Goal: Transaction & Acquisition: Purchase product/service

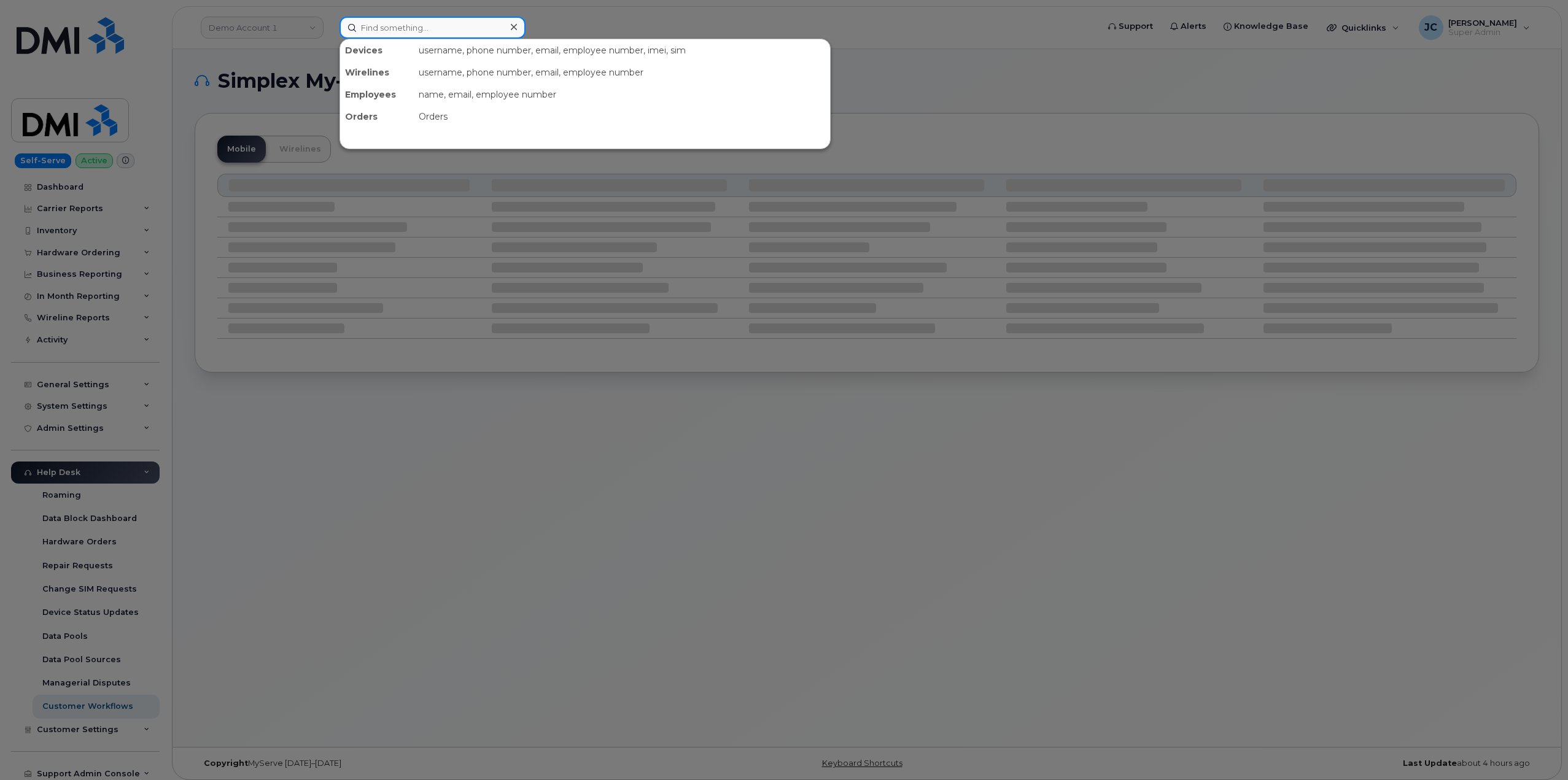
click at [384, 23] on input at bounding box center [433, 27] width 186 height 23
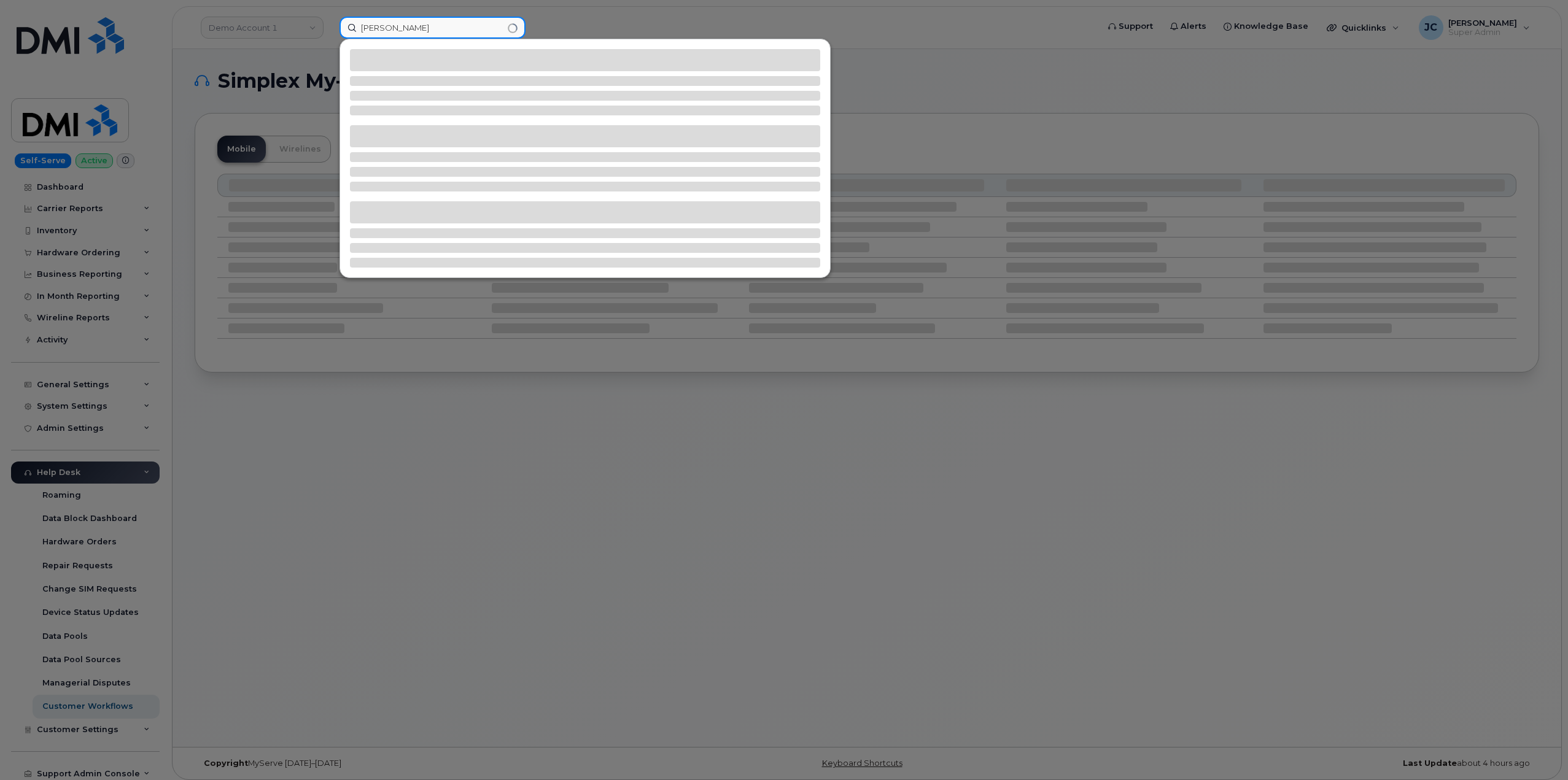
type input "rob culver"
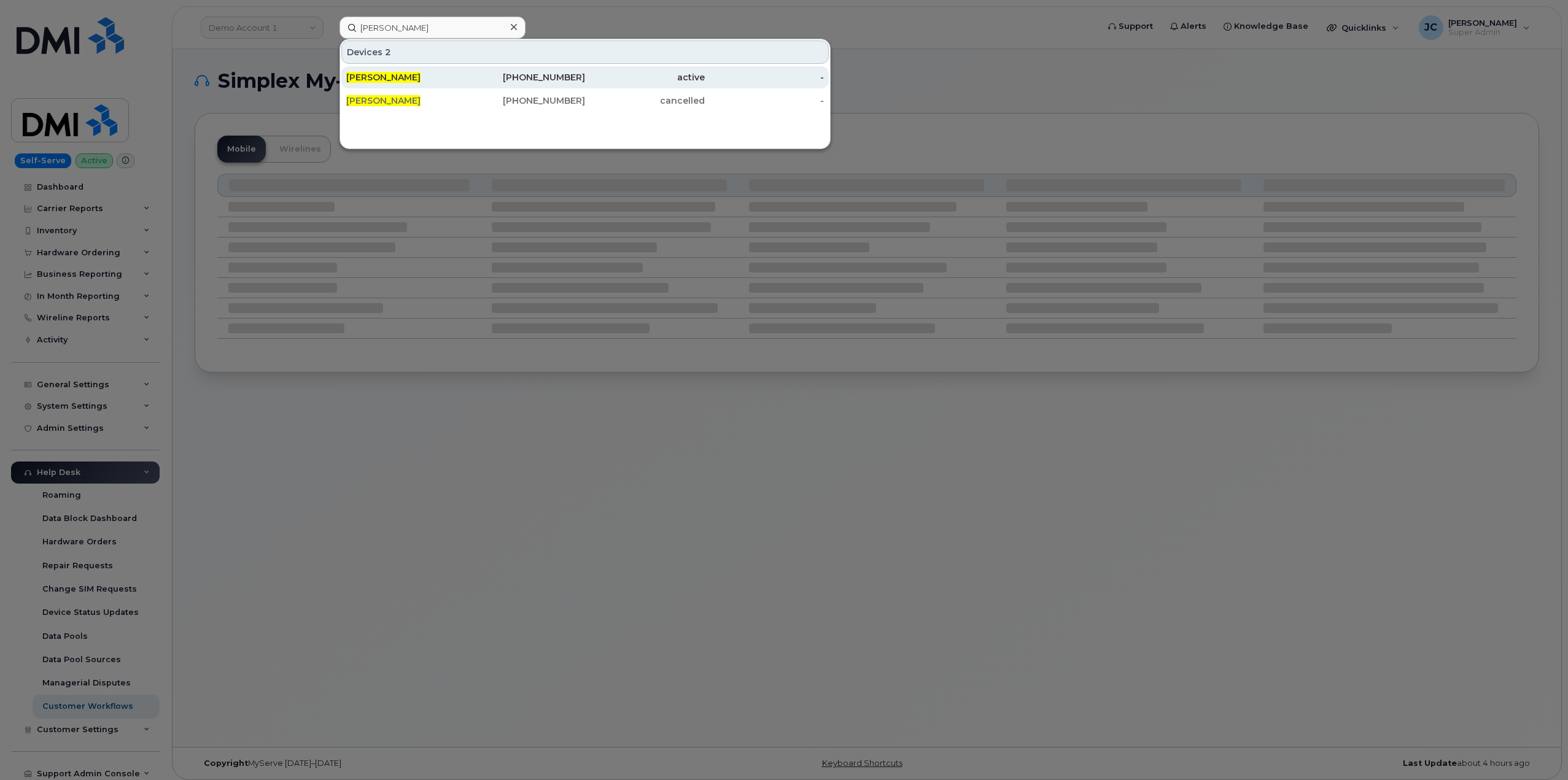
click at [368, 75] on span "ROB CULVER" at bounding box center [384, 76] width 74 height 11
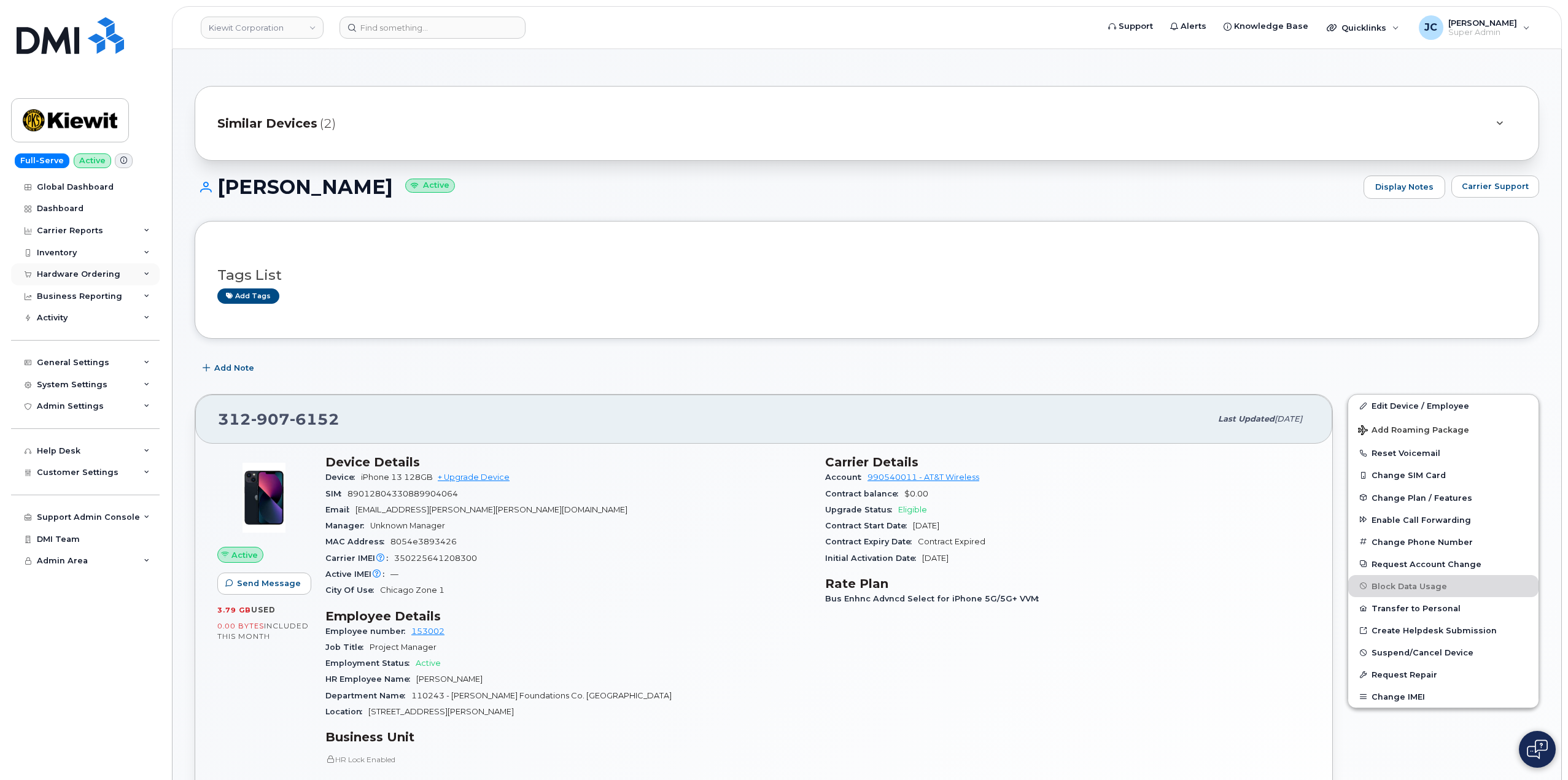
click at [96, 272] on div "Hardware Ordering" at bounding box center [78, 274] width 83 height 10
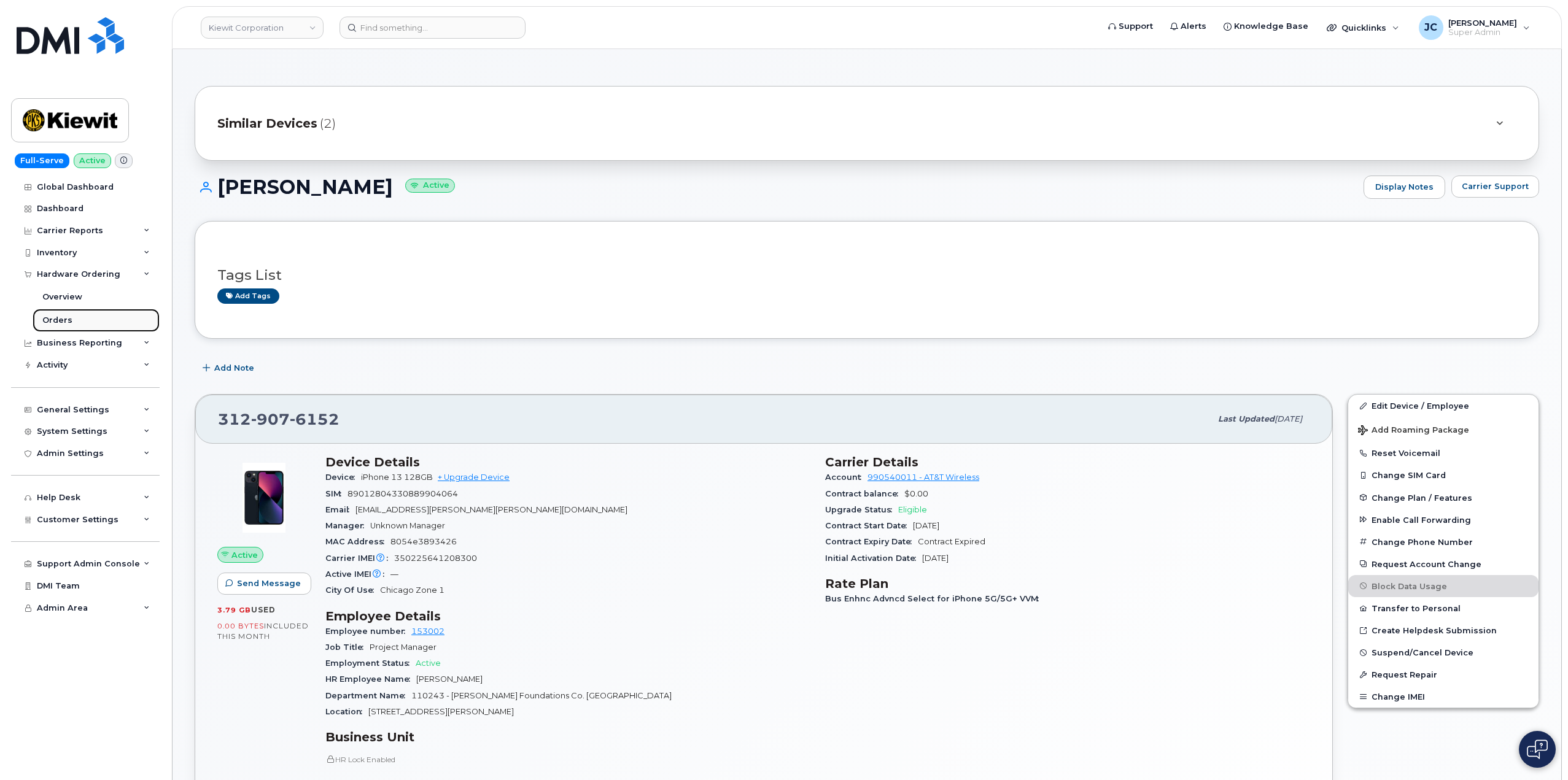
click at [67, 320] on div "Orders" at bounding box center [57, 320] width 30 height 11
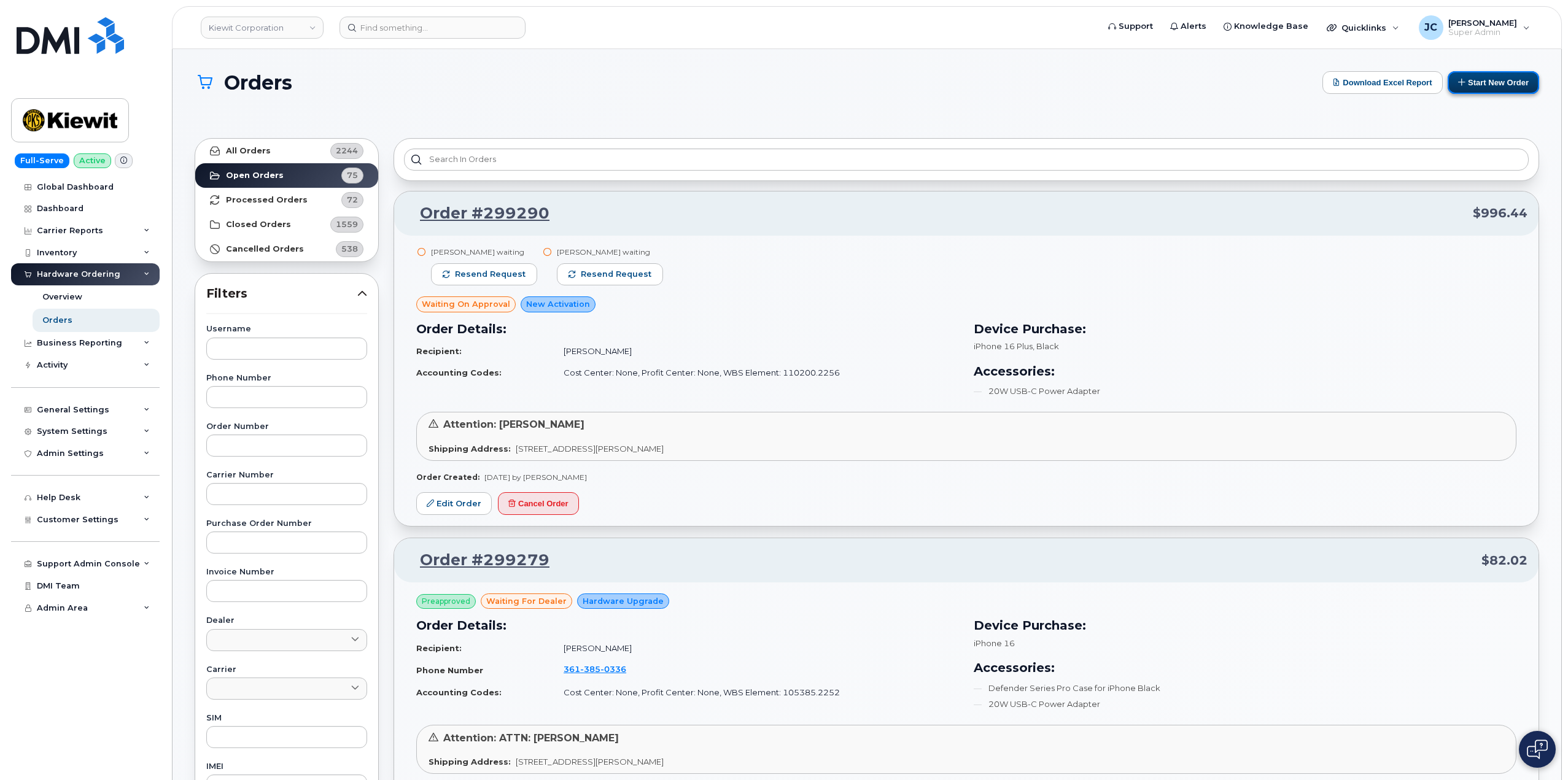
click at [1507, 86] on button "Start New Order" at bounding box center [1493, 82] width 91 height 23
click at [1496, 79] on button "Start New Order" at bounding box center [1493, 82] width 91 height 23
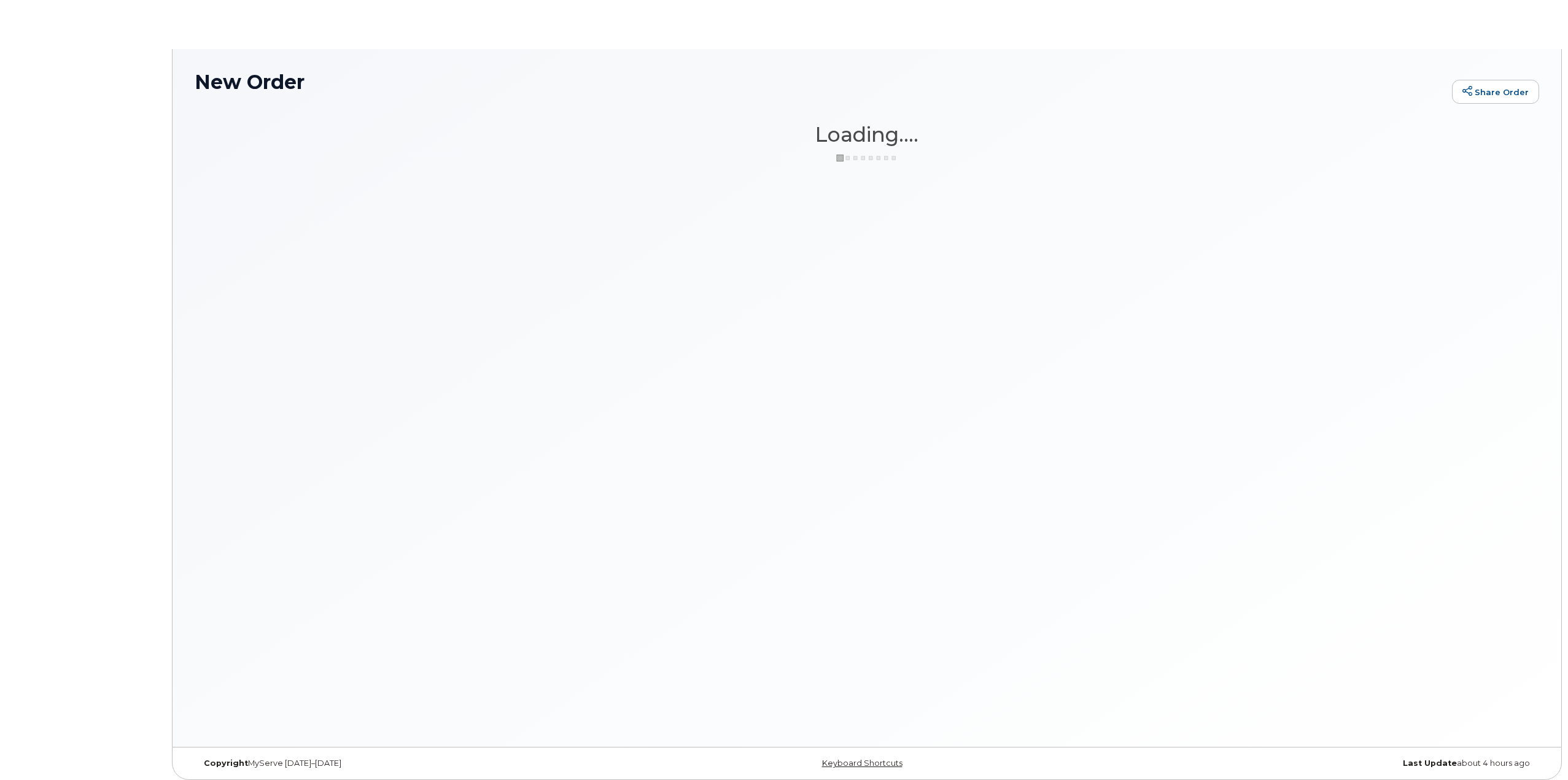
click at [1506, 83] on link "Share Order" at bounding box center [1496, 92] width 87 height 24
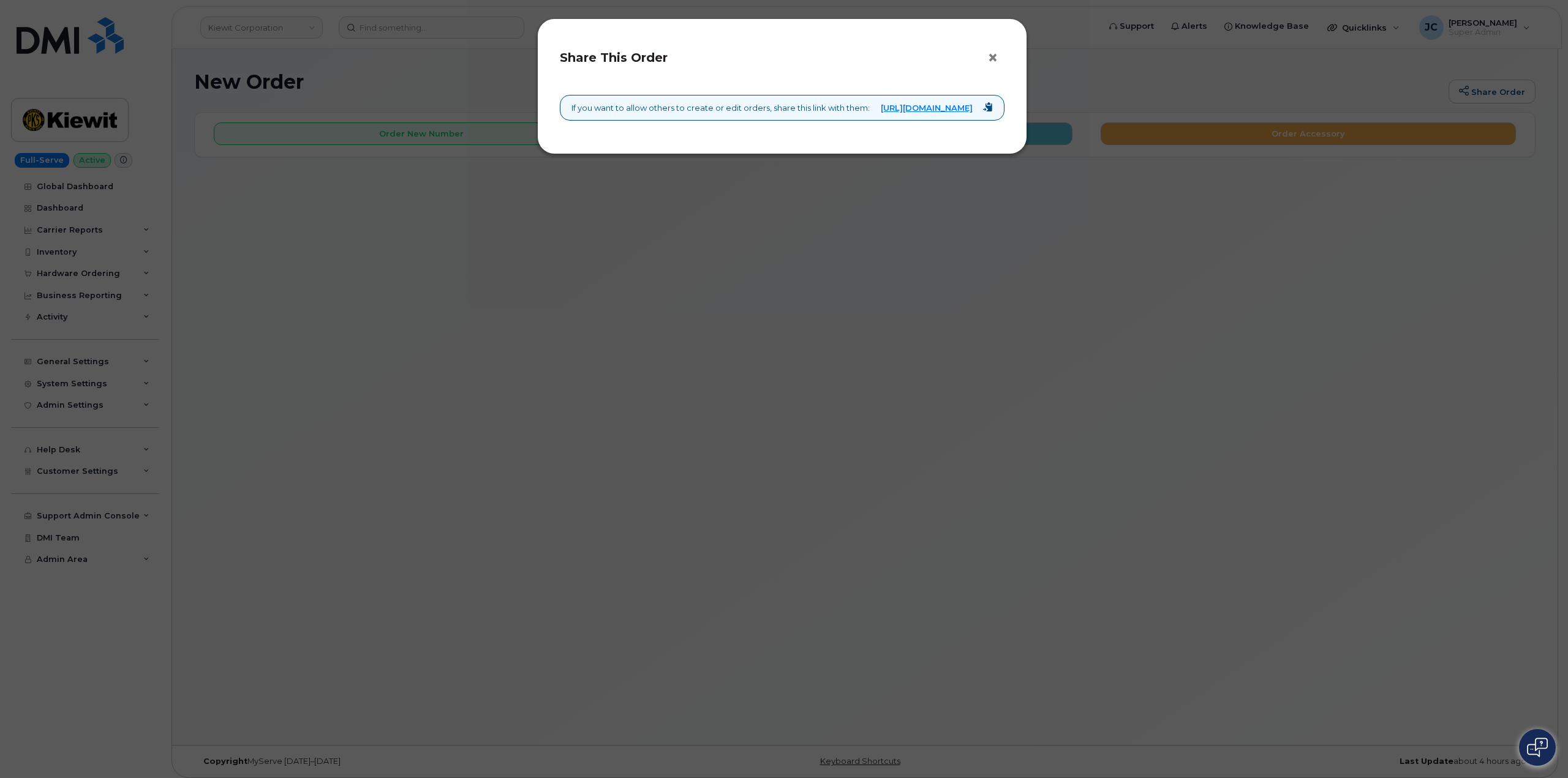
click at [989, 64] on button "×" at bounding box center [996, 58] width 18 height 19
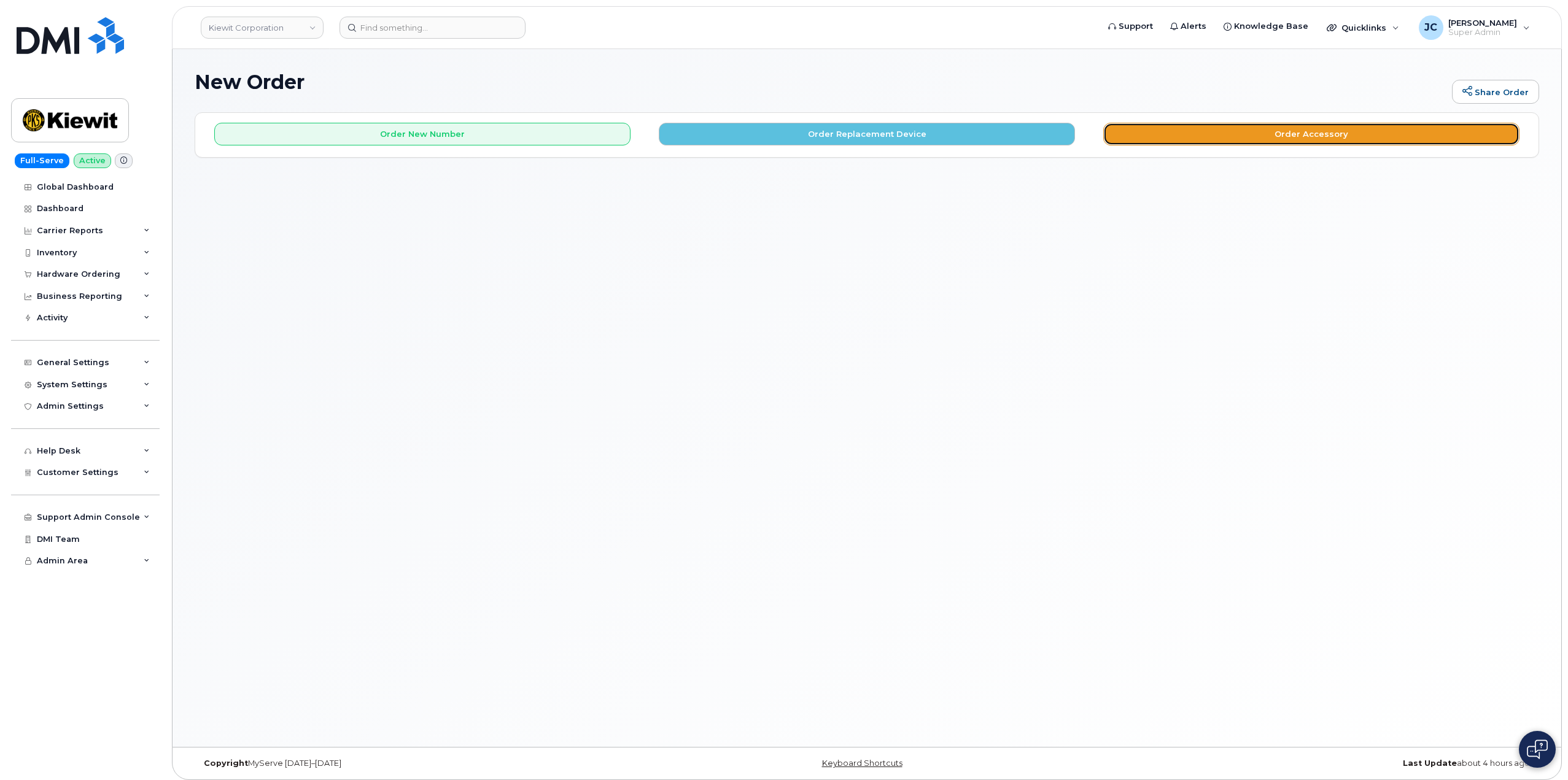
click at [1304, 132] on button "Order Accessory" at bounding box center [1311, 133] width 416 height 23
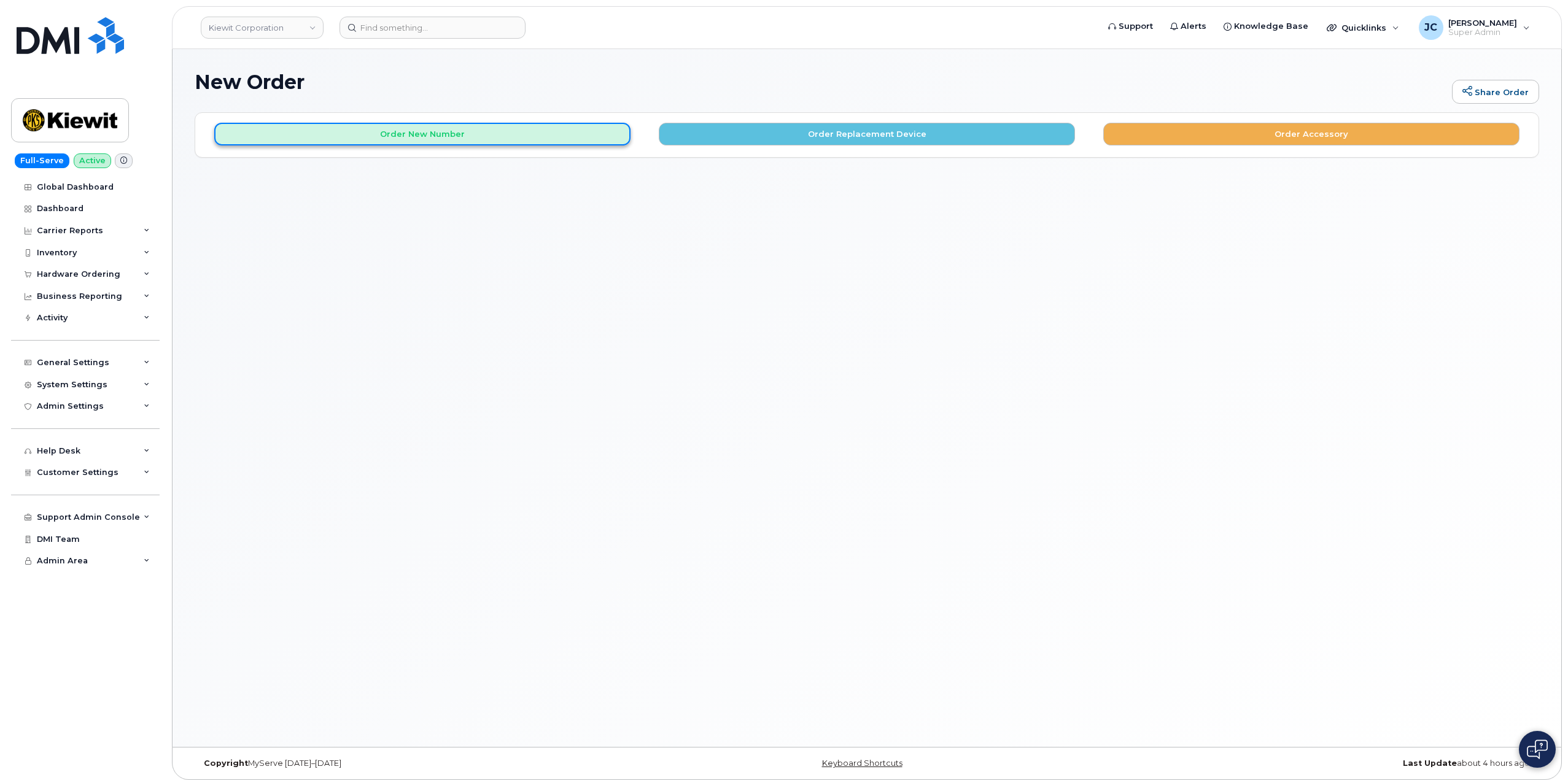
click at [416, 137] on button "Order New Number" at bounding box center [422, 133] width 416 height 23
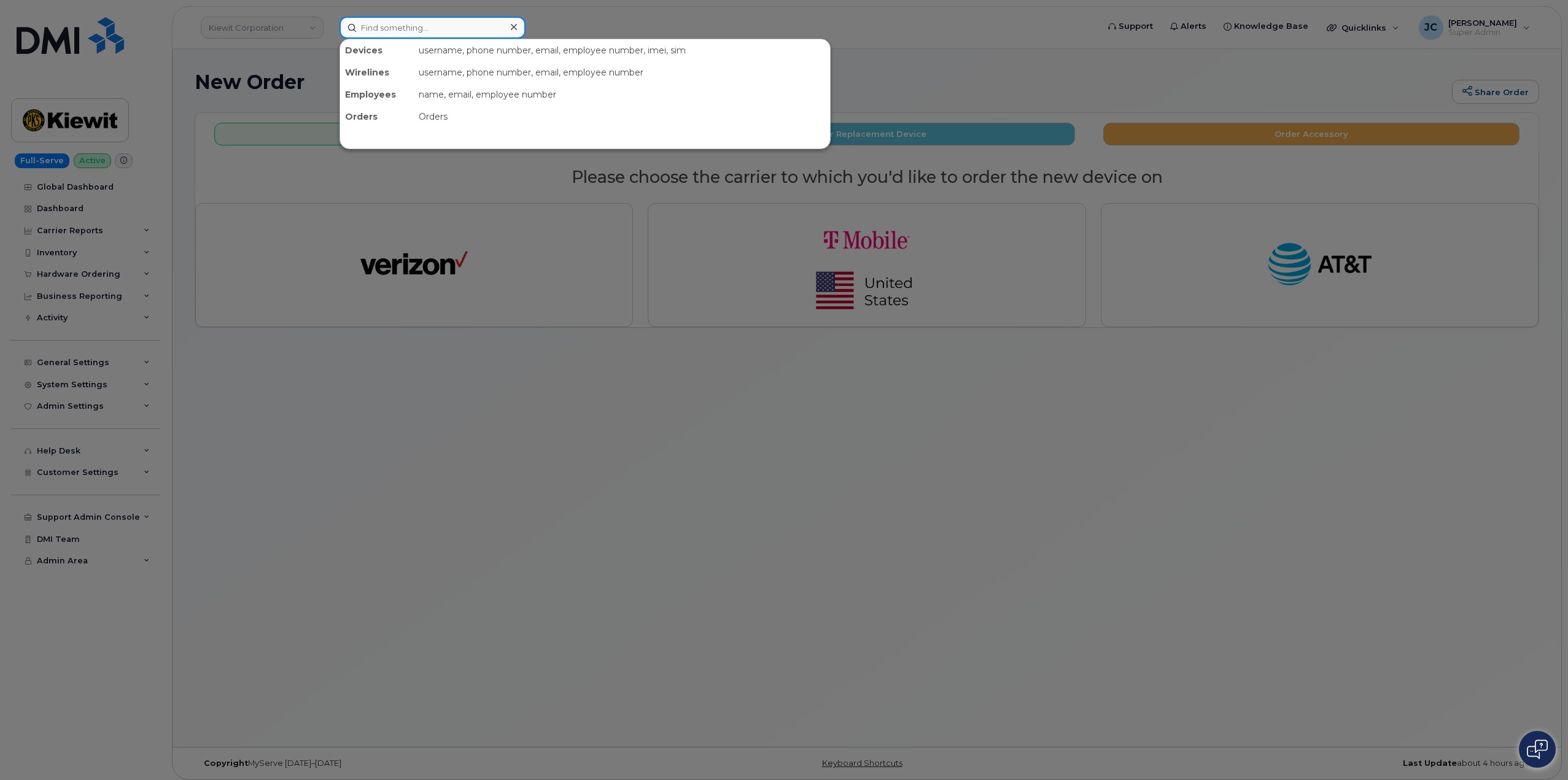
click at [404, 28] on input at bounding box center [433, 27] width 186 height 23
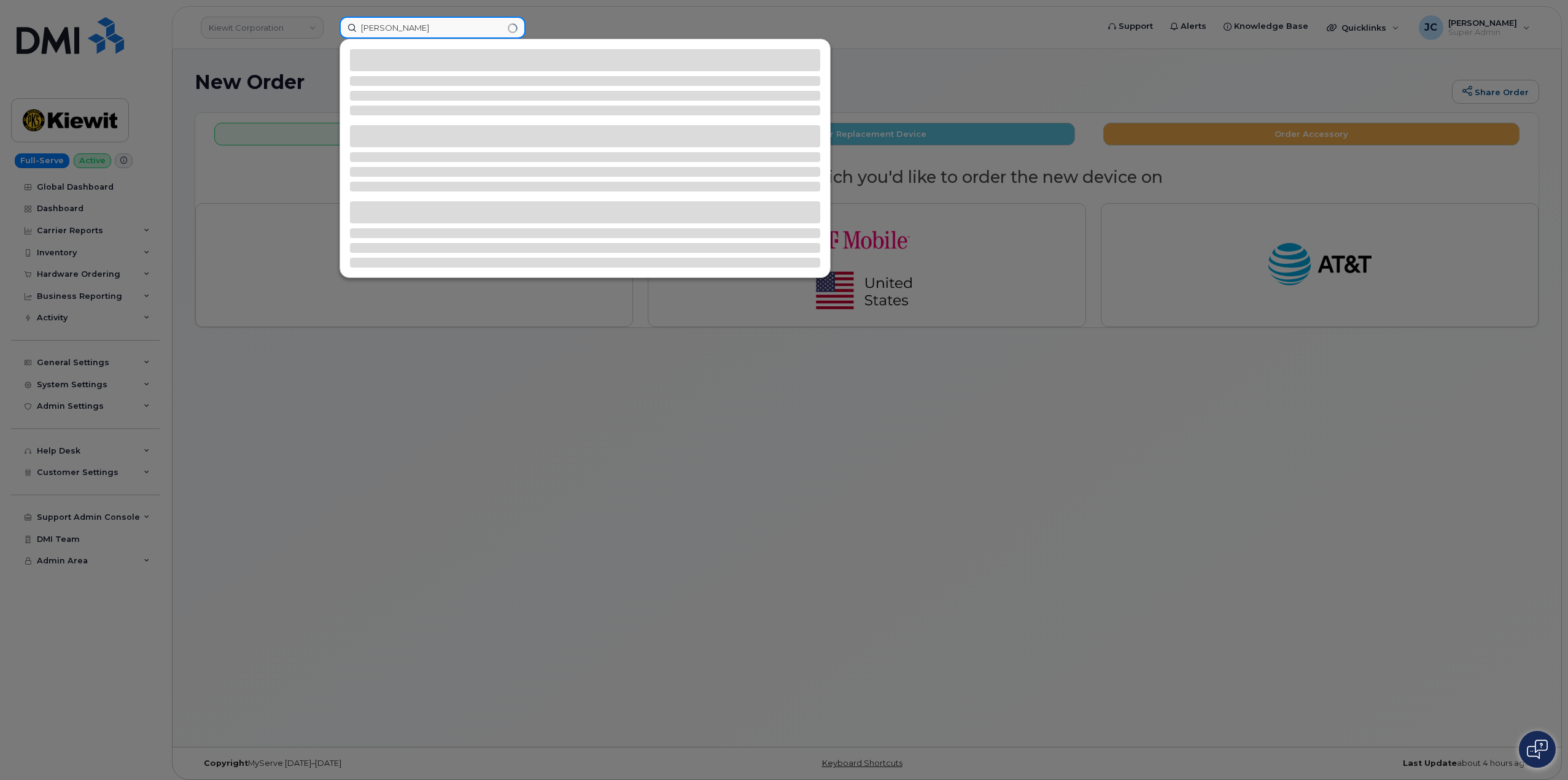
type input "rob cul"
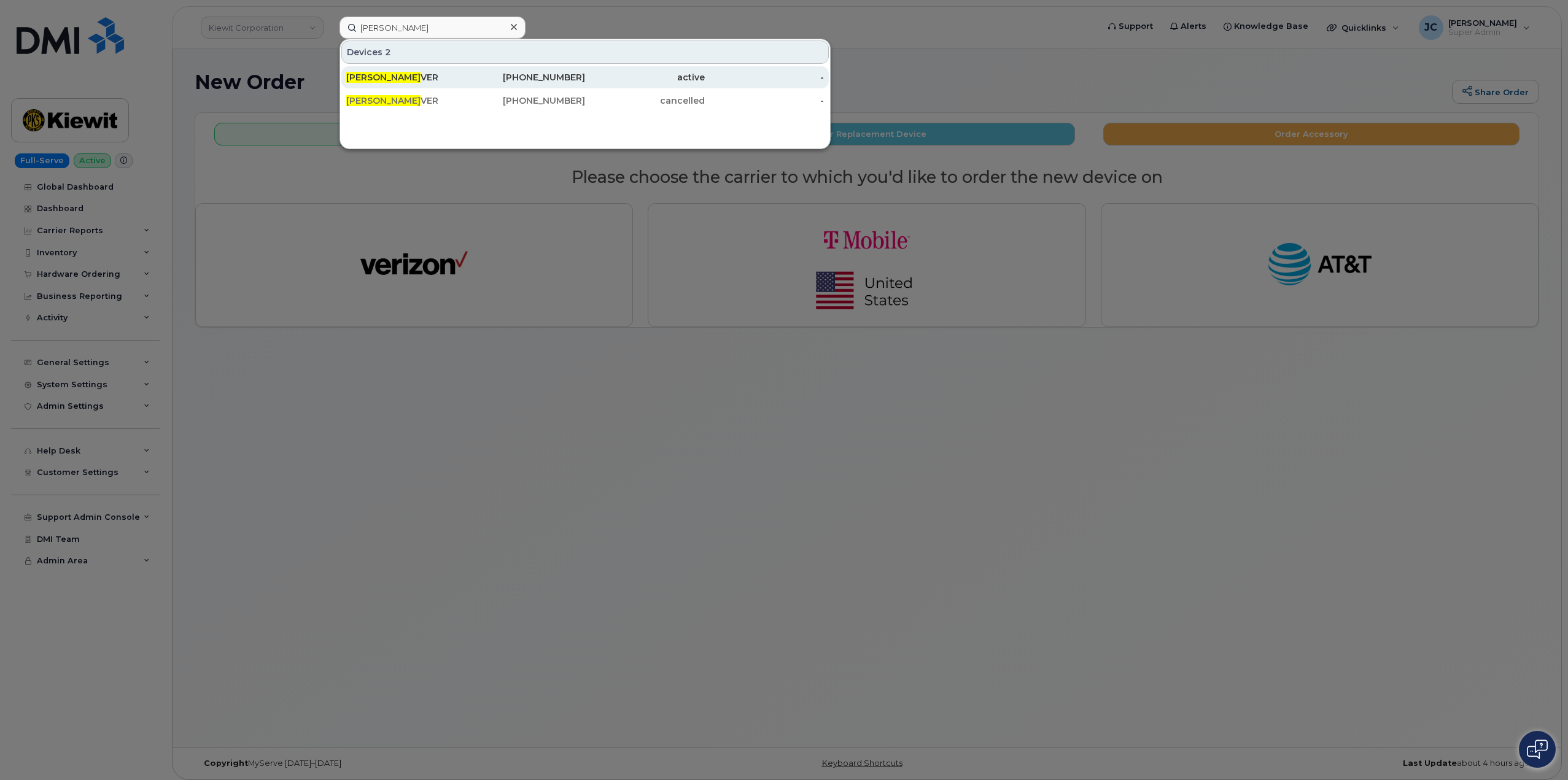
click at [551, 78] on div "312-907-6152" at bounding box center [526, 77] width 119 height 13
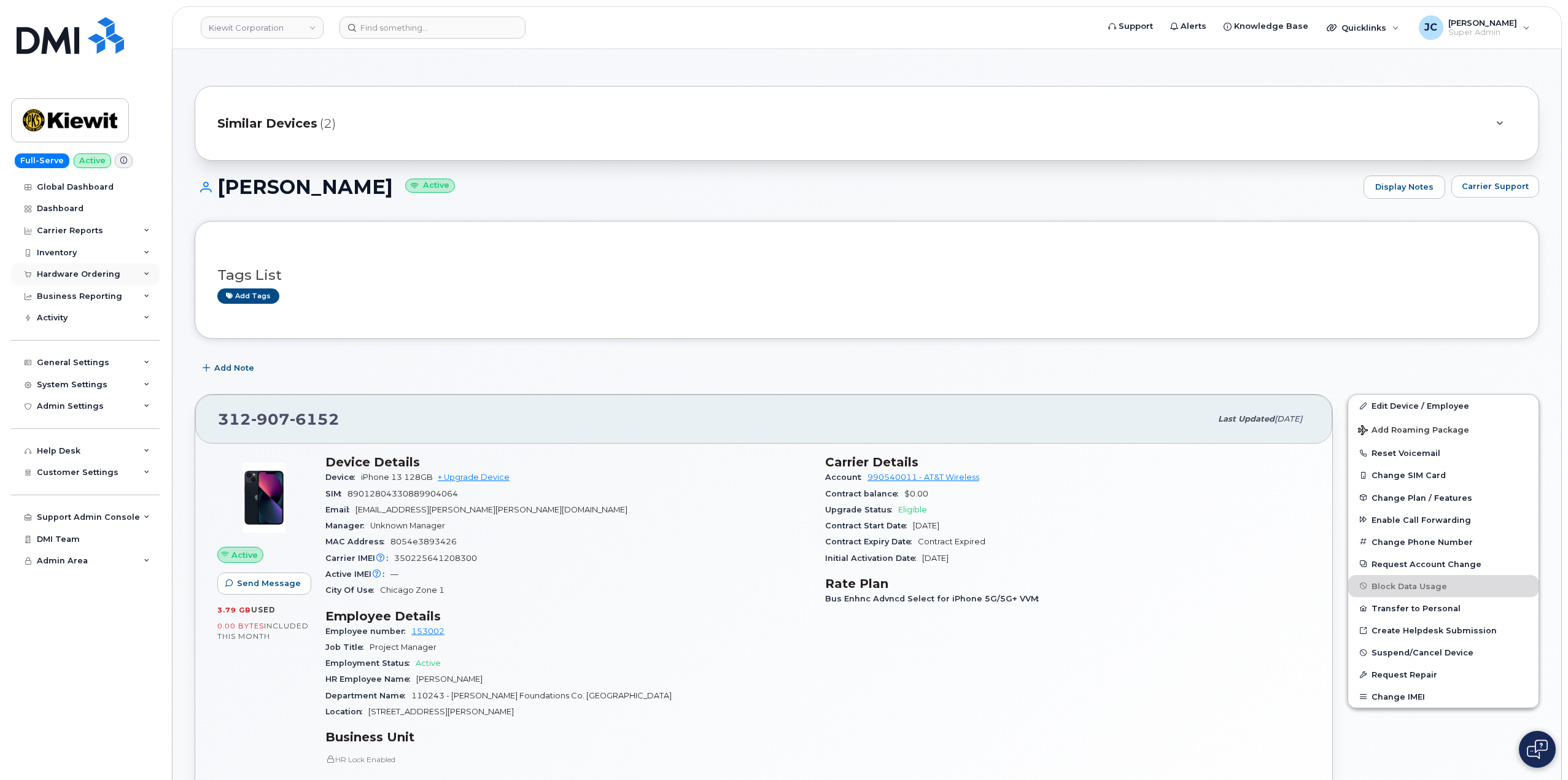
click at [142, 271] on div "Hardware Ordering" at bounding box center [85, 274] width 149 height 23
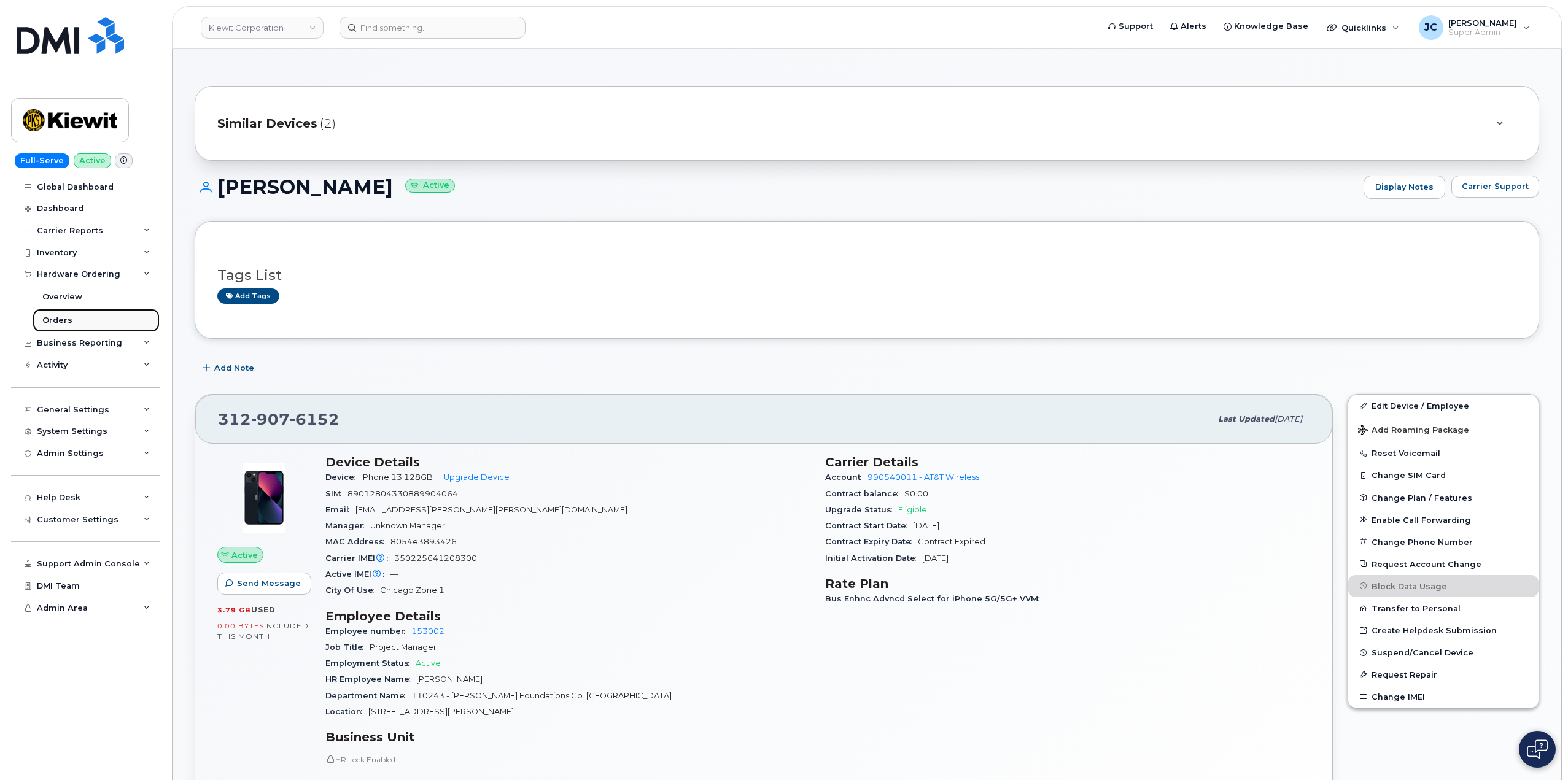
click at [68, 317] on div "Orders" at bounding box center [57, 320] width 30 height 11
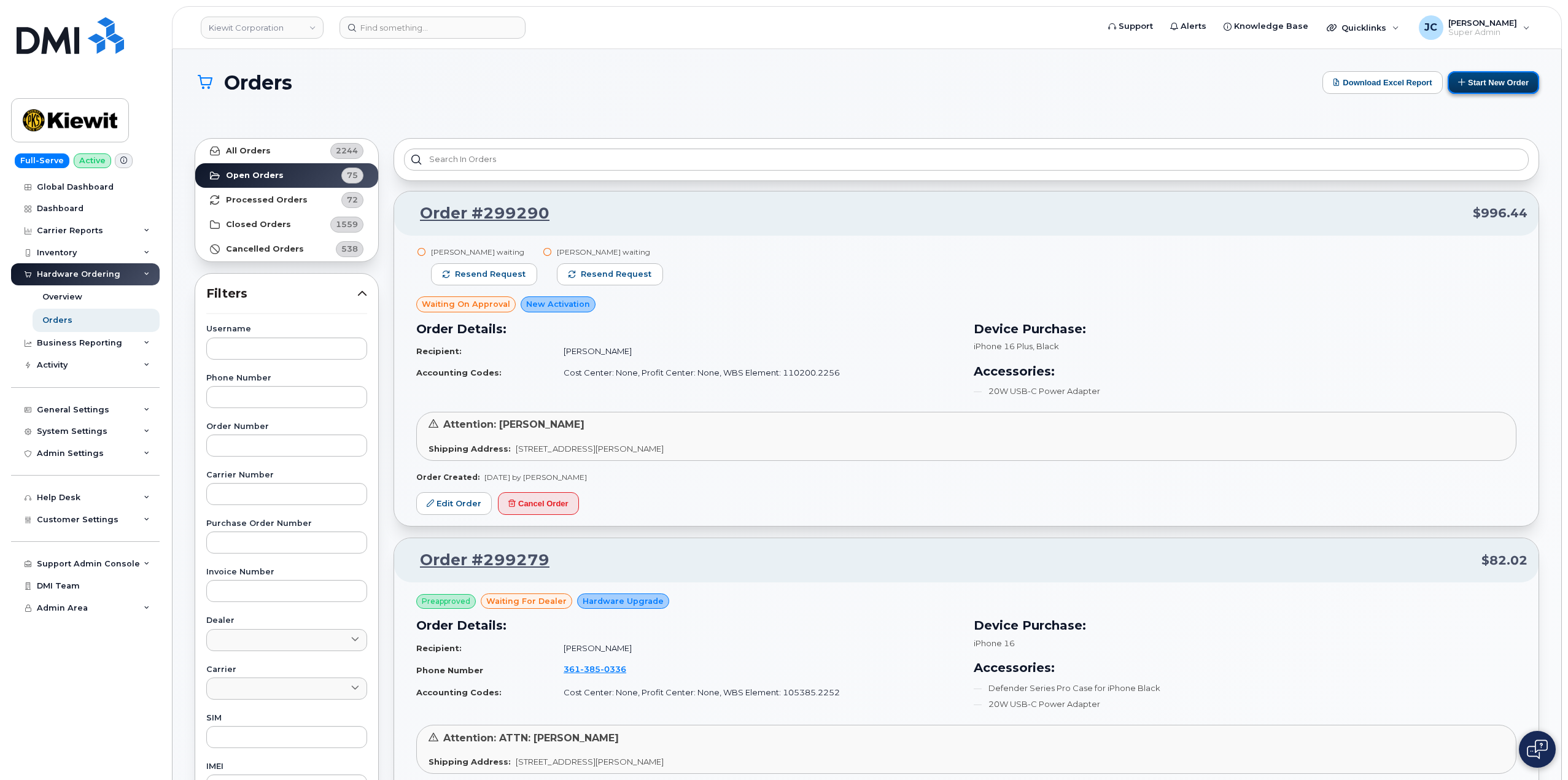
click at [1465, 78] on button "Start New Order" at bounding box center [1493, 82] width 91 height 23
click at [1496, 85] on button "Start New Order" at bounding box center [1493, 82] width 91 height 23
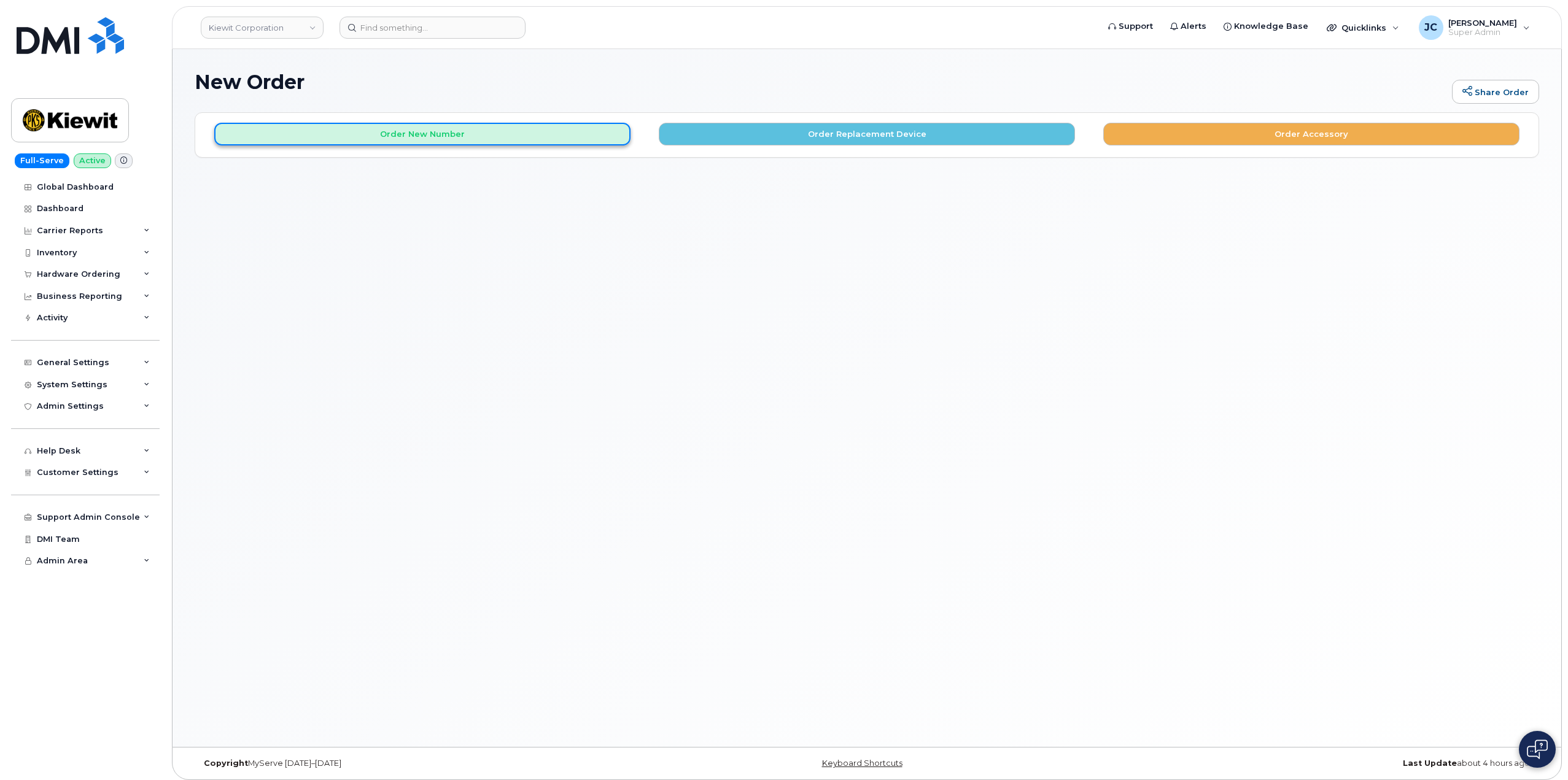
click at [432, 135] on button "Order New Number" at bounding box center [422, 133] width 416 height 23
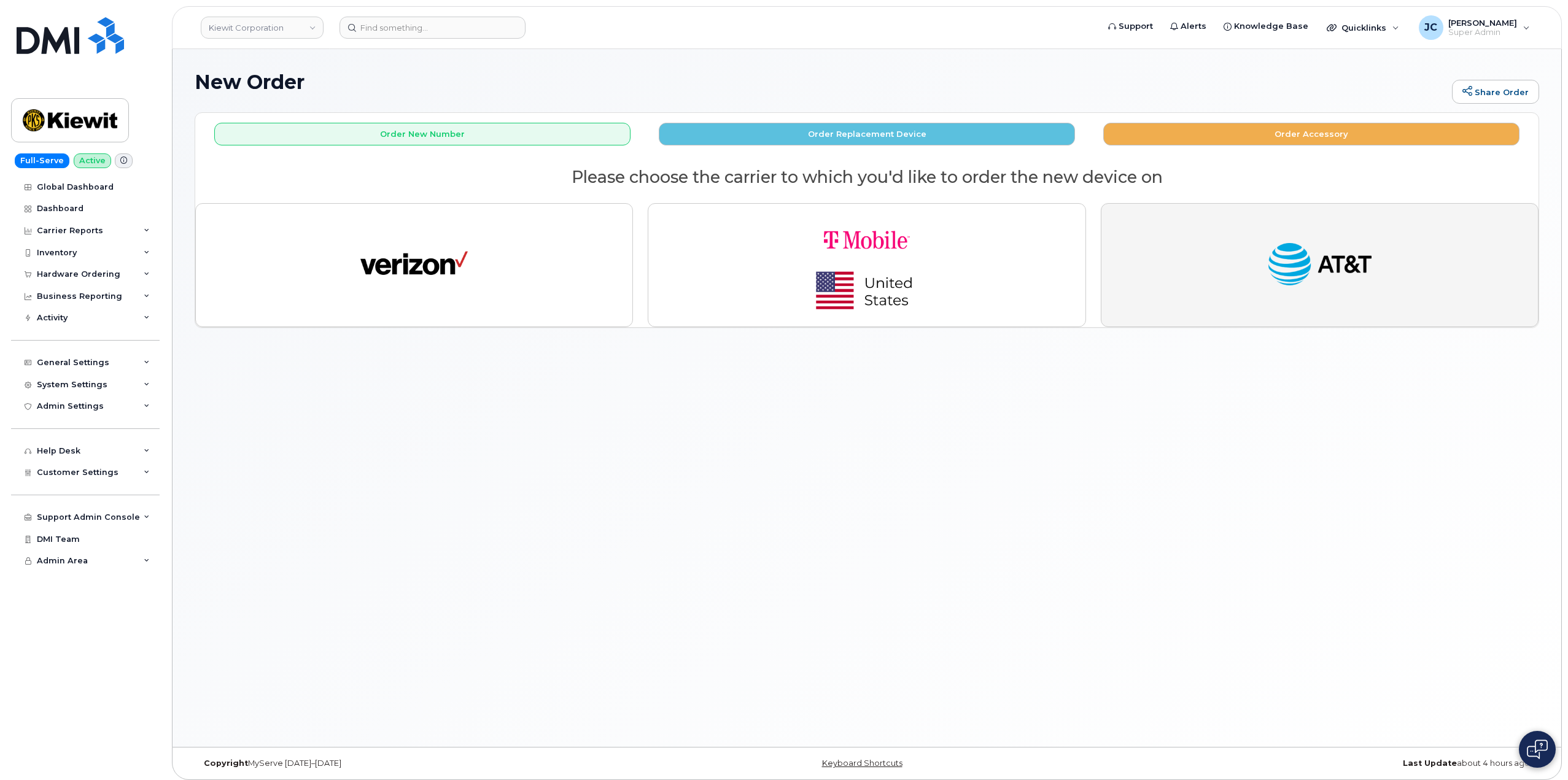
click at [1357, 268] on img "button" at bounding box center [1320, 265] width 108 height 55
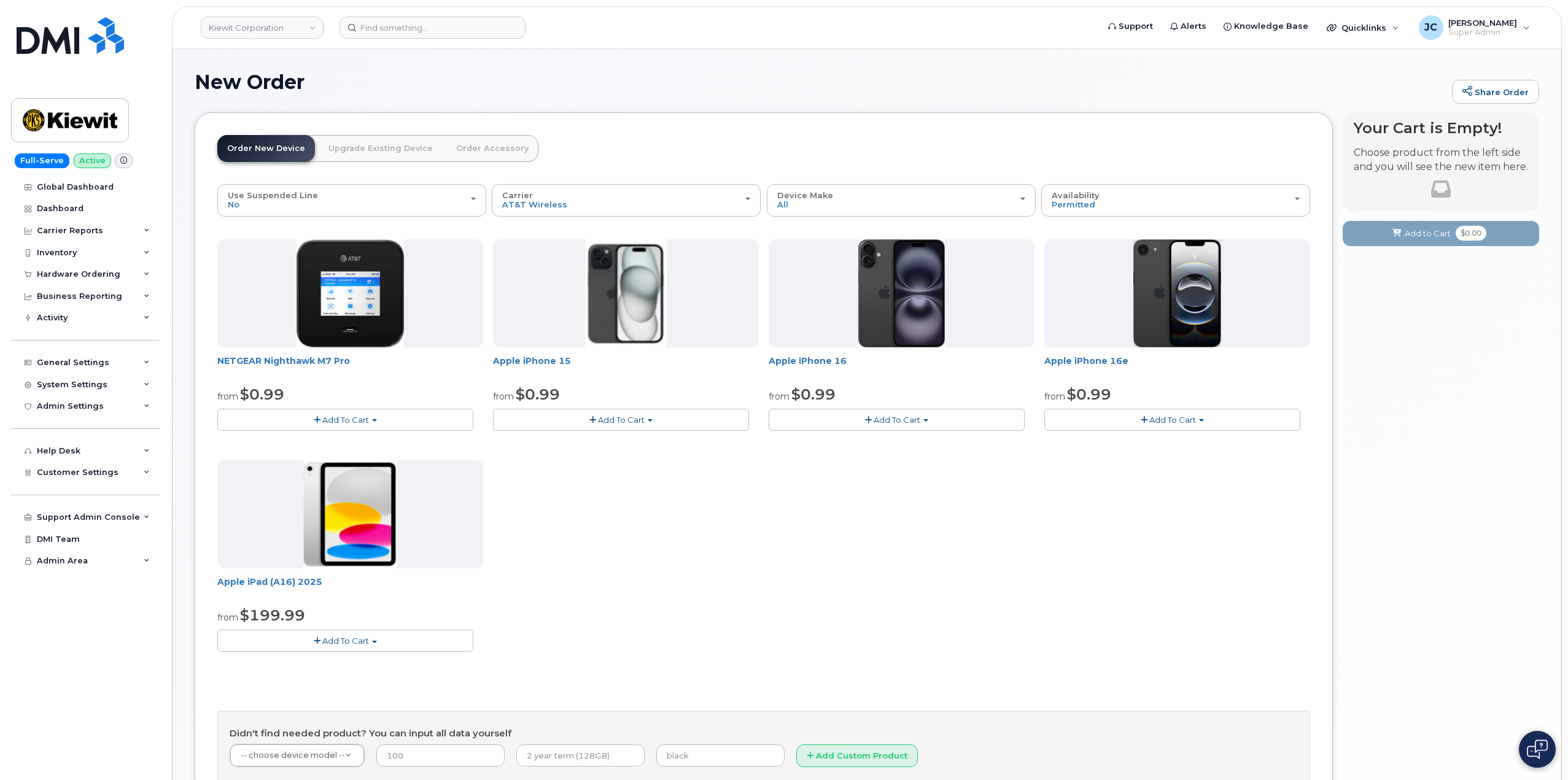
click at [342, 640] on span "Add To Cart" at bounding box center [346, 641] width 47 height 10
click at [322, 678] on link "$199.99 - 2 Year Activation (128GB)" at bounding box center [304, 679] width 169 height 16
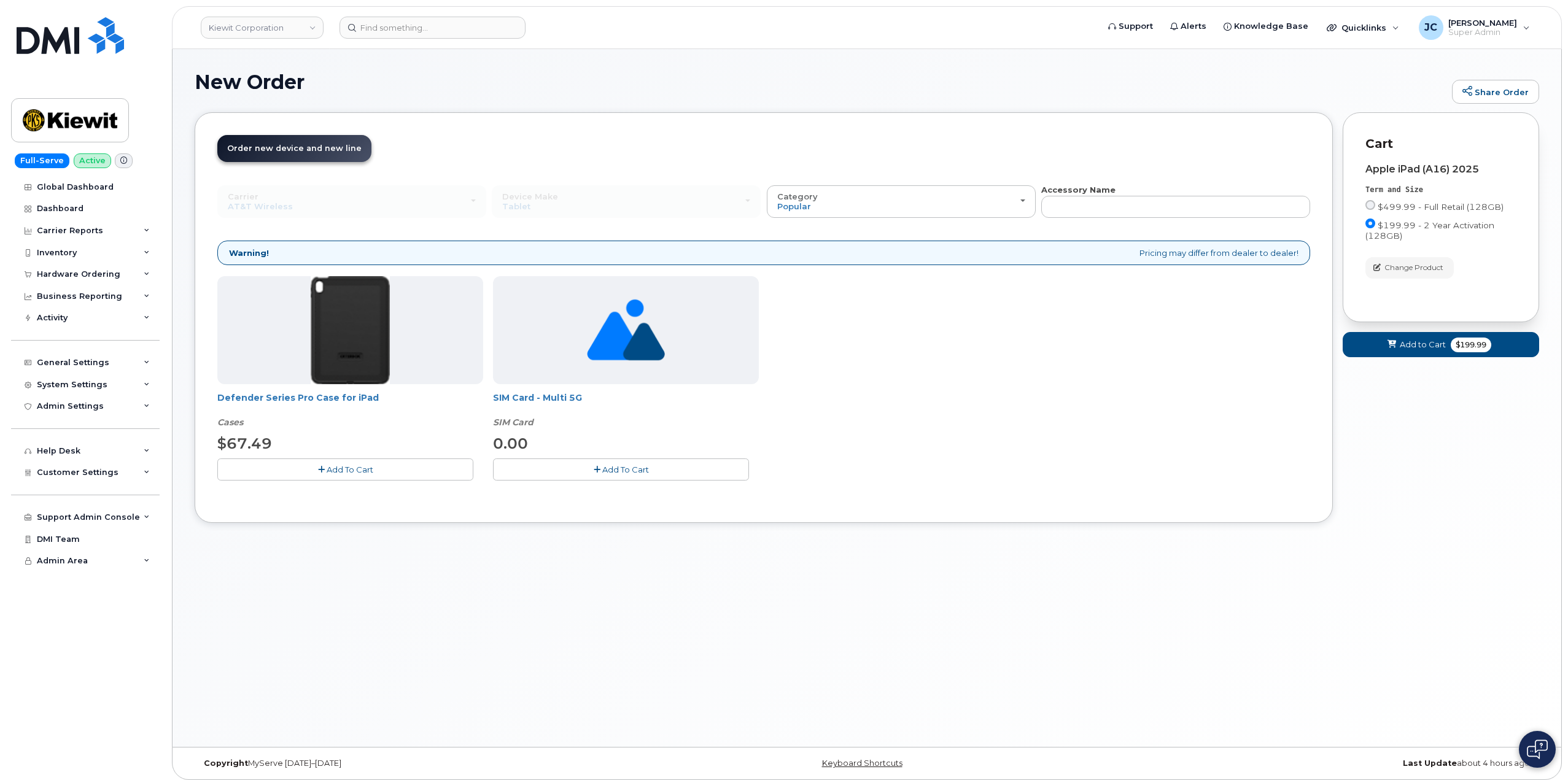
click at [355, 470] on span "Add To Cart" at bounding box center [350, 470] width 47 height 10
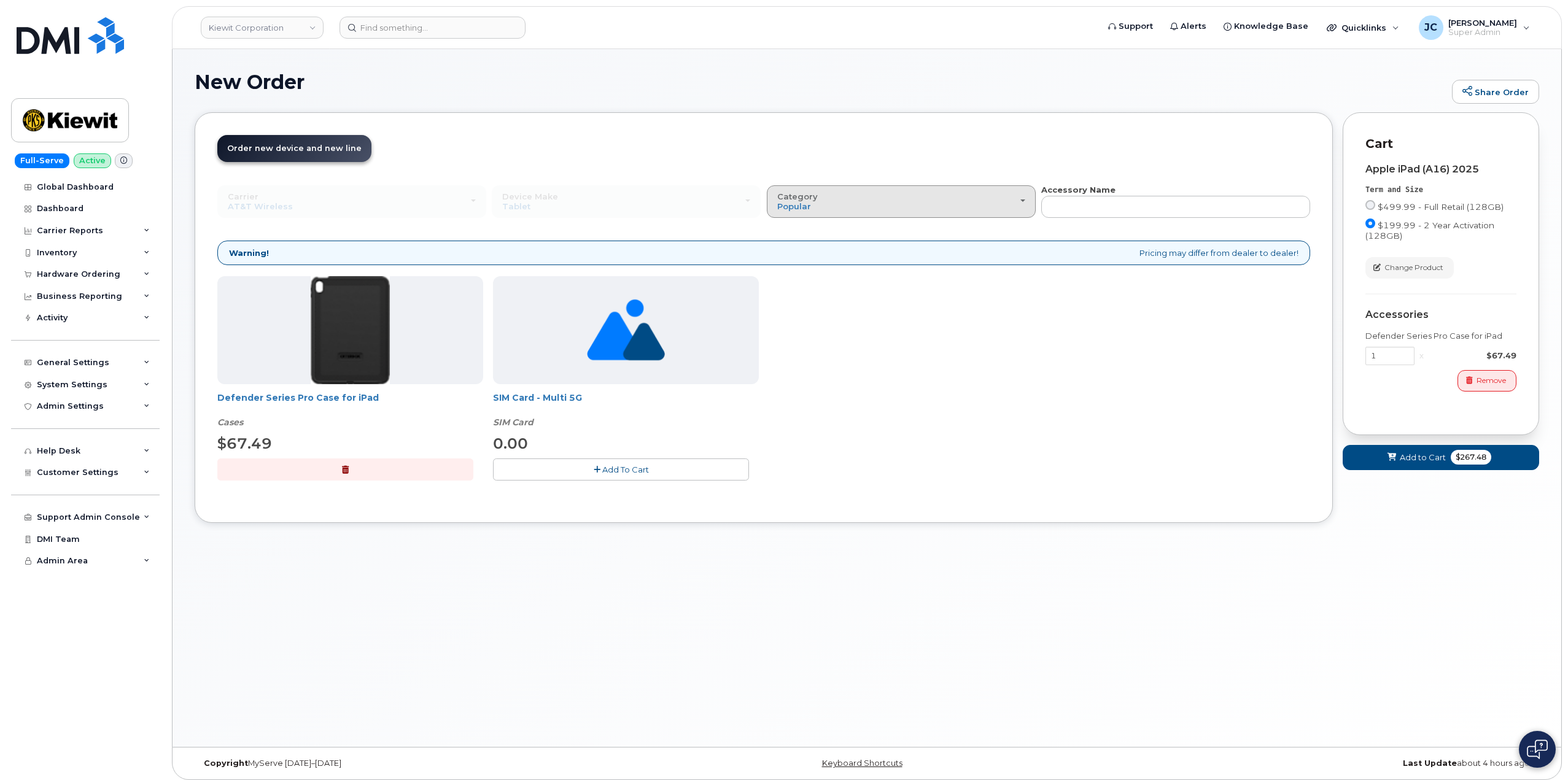
click at [1012, 200] on div "Category Popular" at bounding box center [900, 201] width 248 height 19
click at [898, 222] on div "All" at bounding box center [901, 229] width 262 height 15
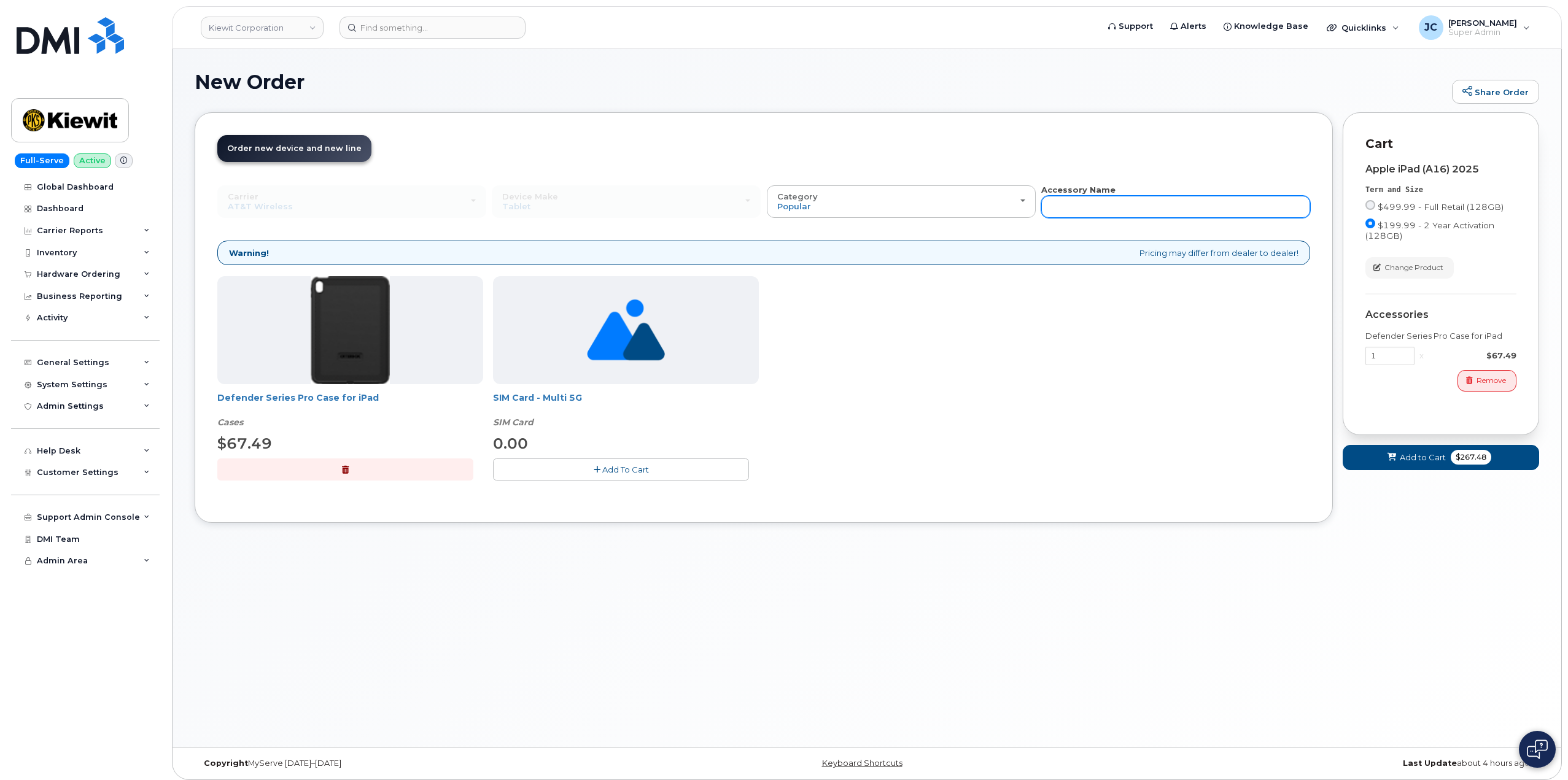
click at [1084, 213] on input "text" at bounding box center [1176, 206] width 269 height 23
type input "wall charger"
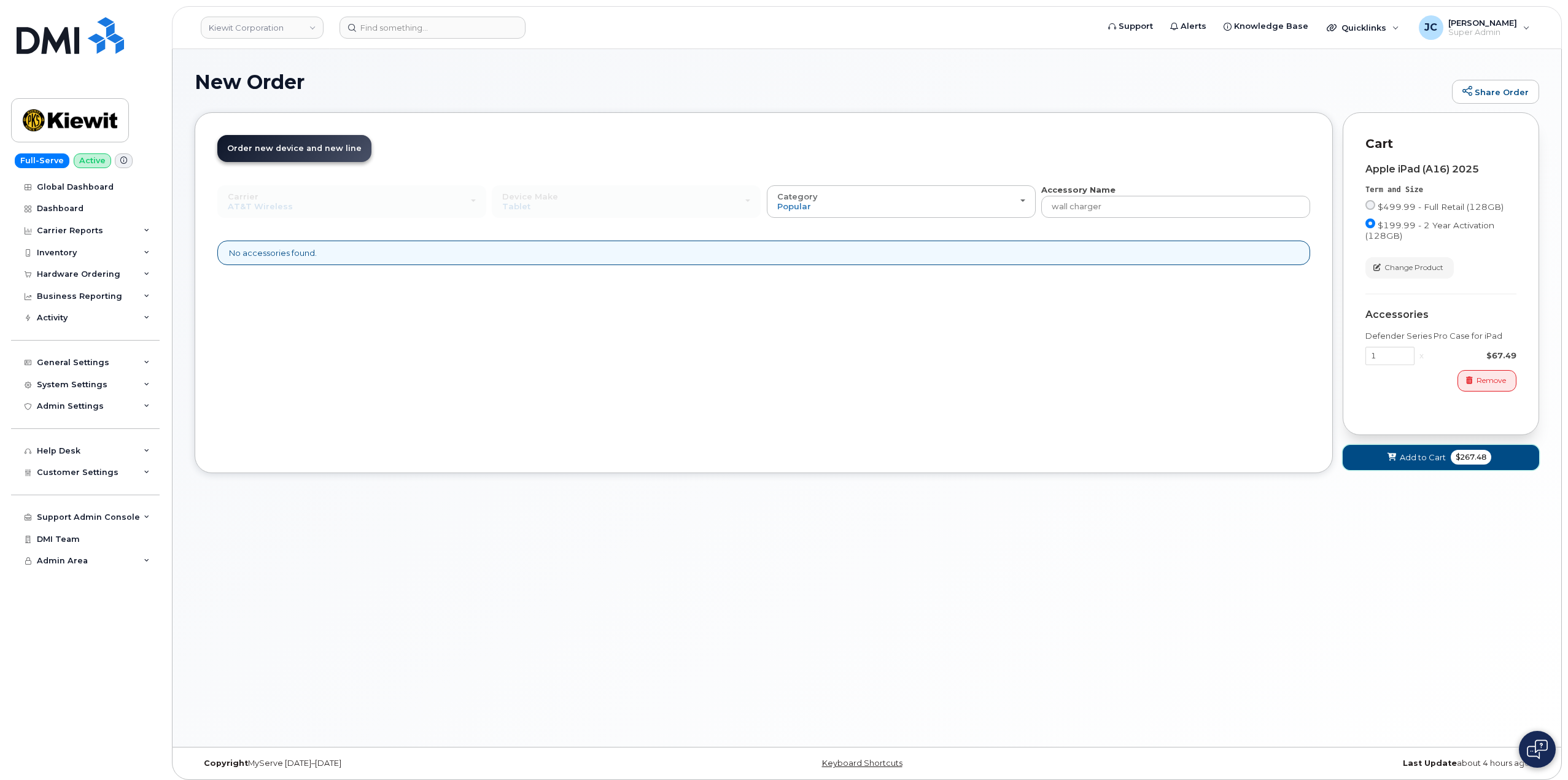
click at [1439, 454] on span "Add to Cart" at bounding box center [1422, 458] width 46 height 12
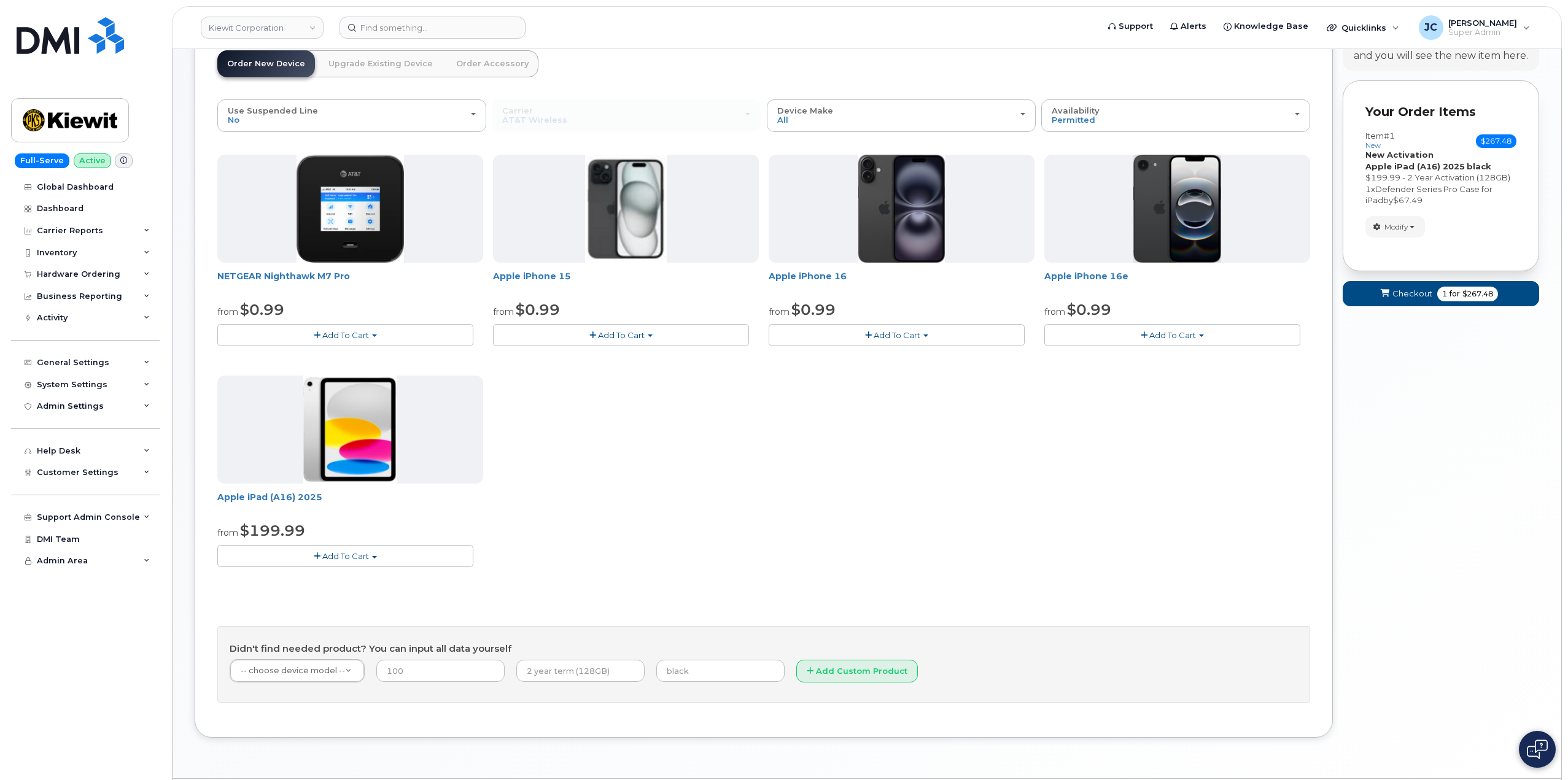
scroll to position [122, 0]
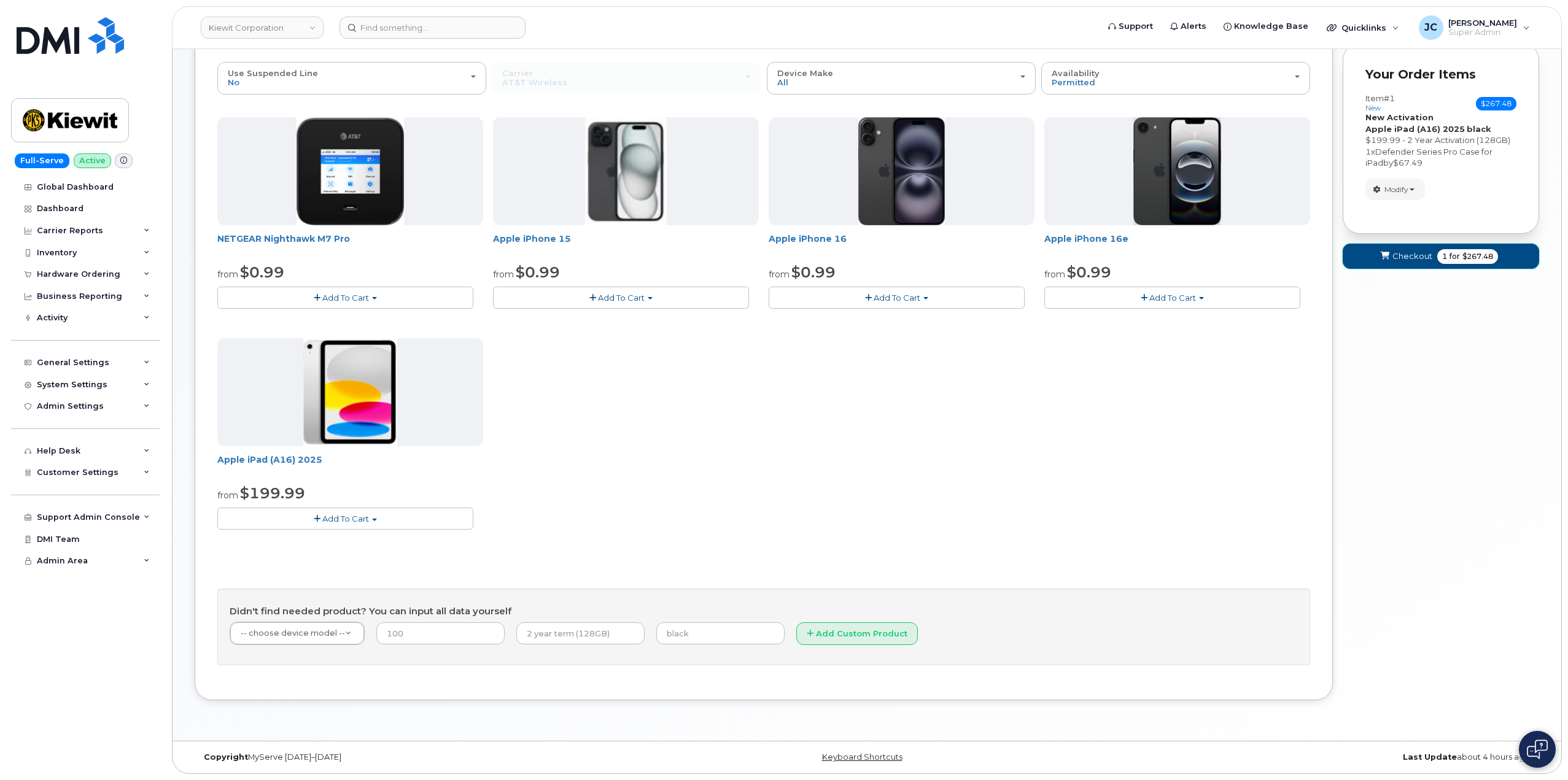
click at [1431, 256] on button "Checkout 1 for $267.48" at bounding box center [1441, 256] width 197 height 25
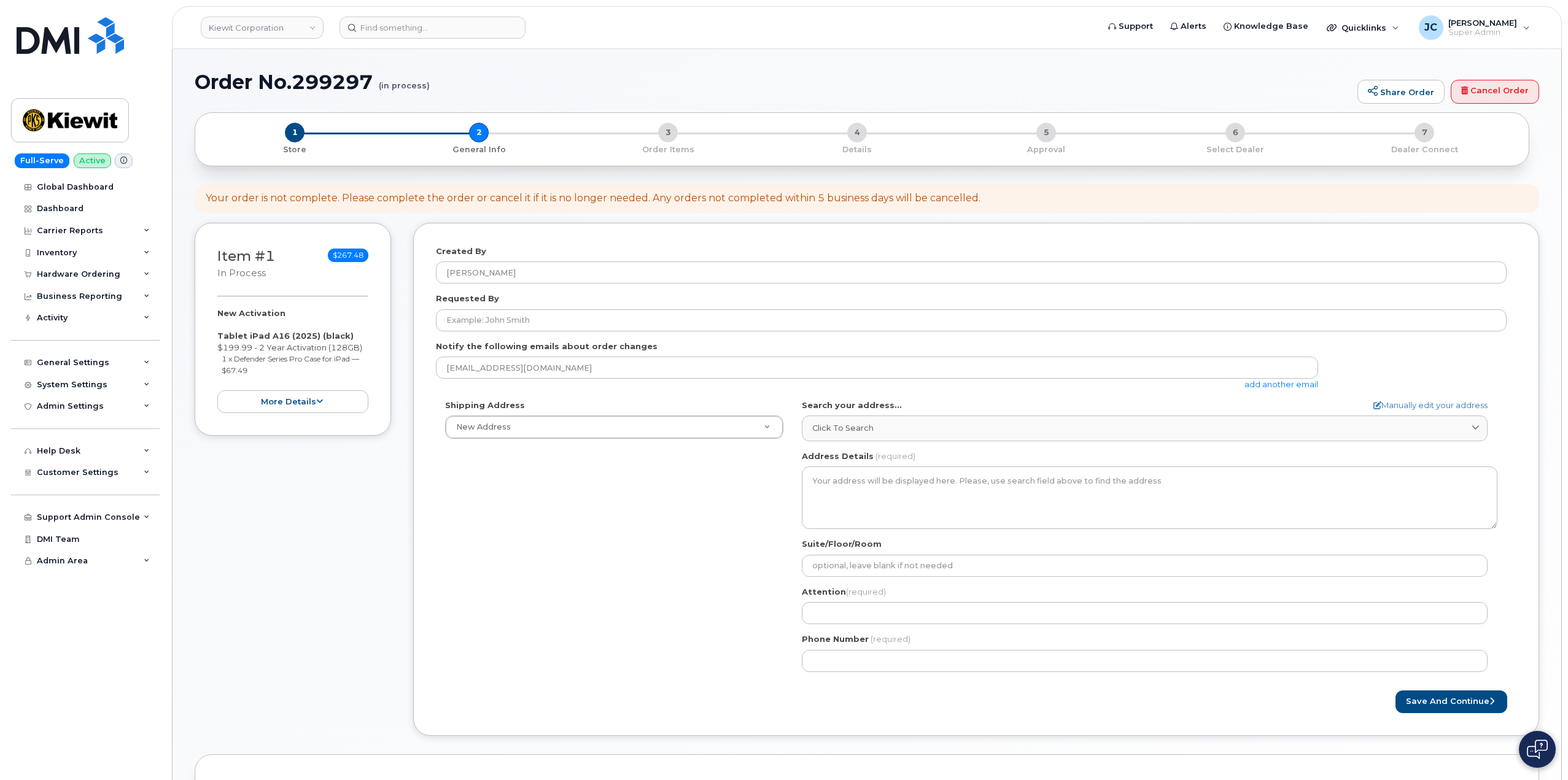
select select
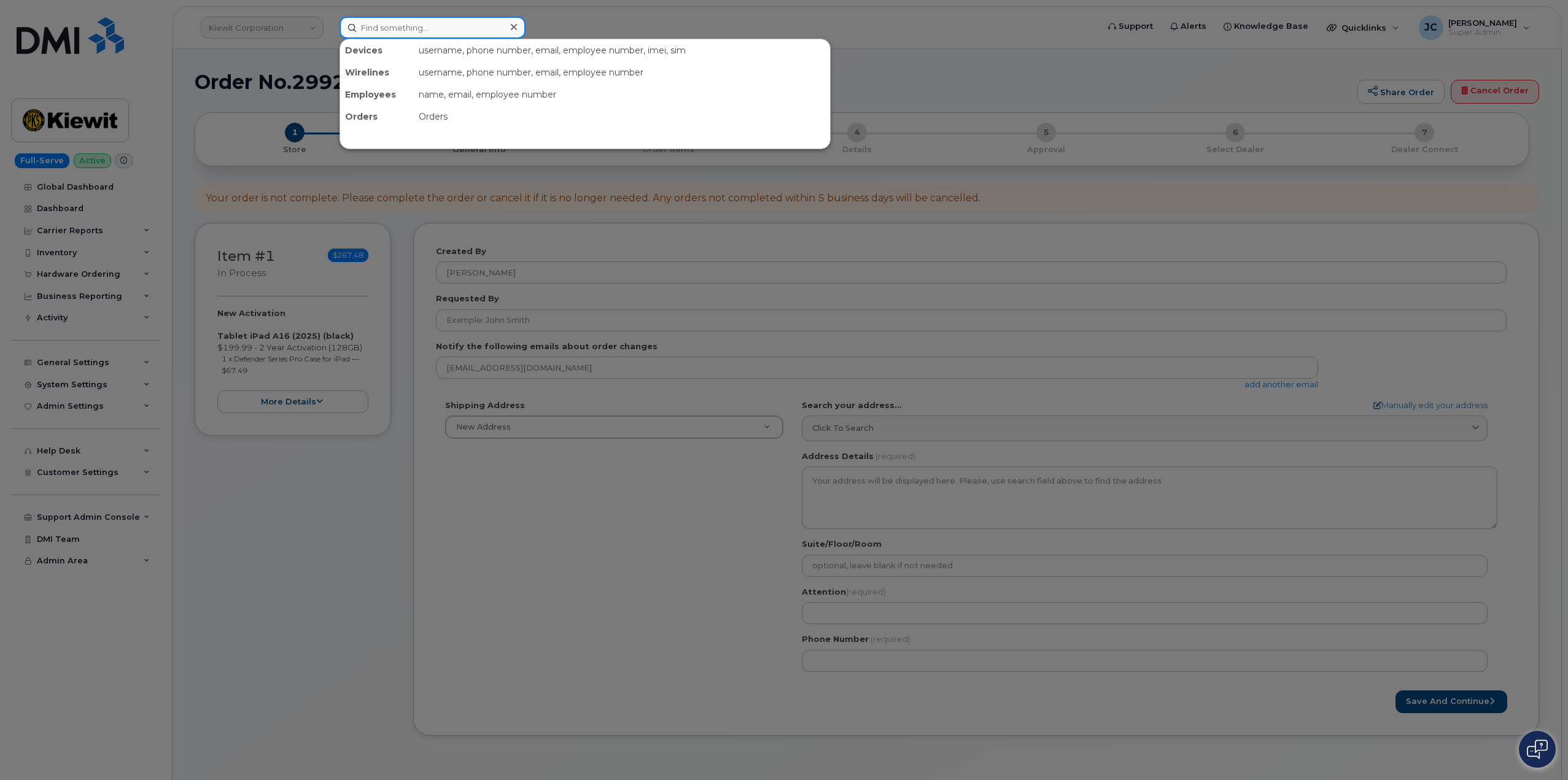
click at [392, 27] on input at bounding box center [433, 27] width 186 height 23
paste input "[PHONE_NUMBER]"
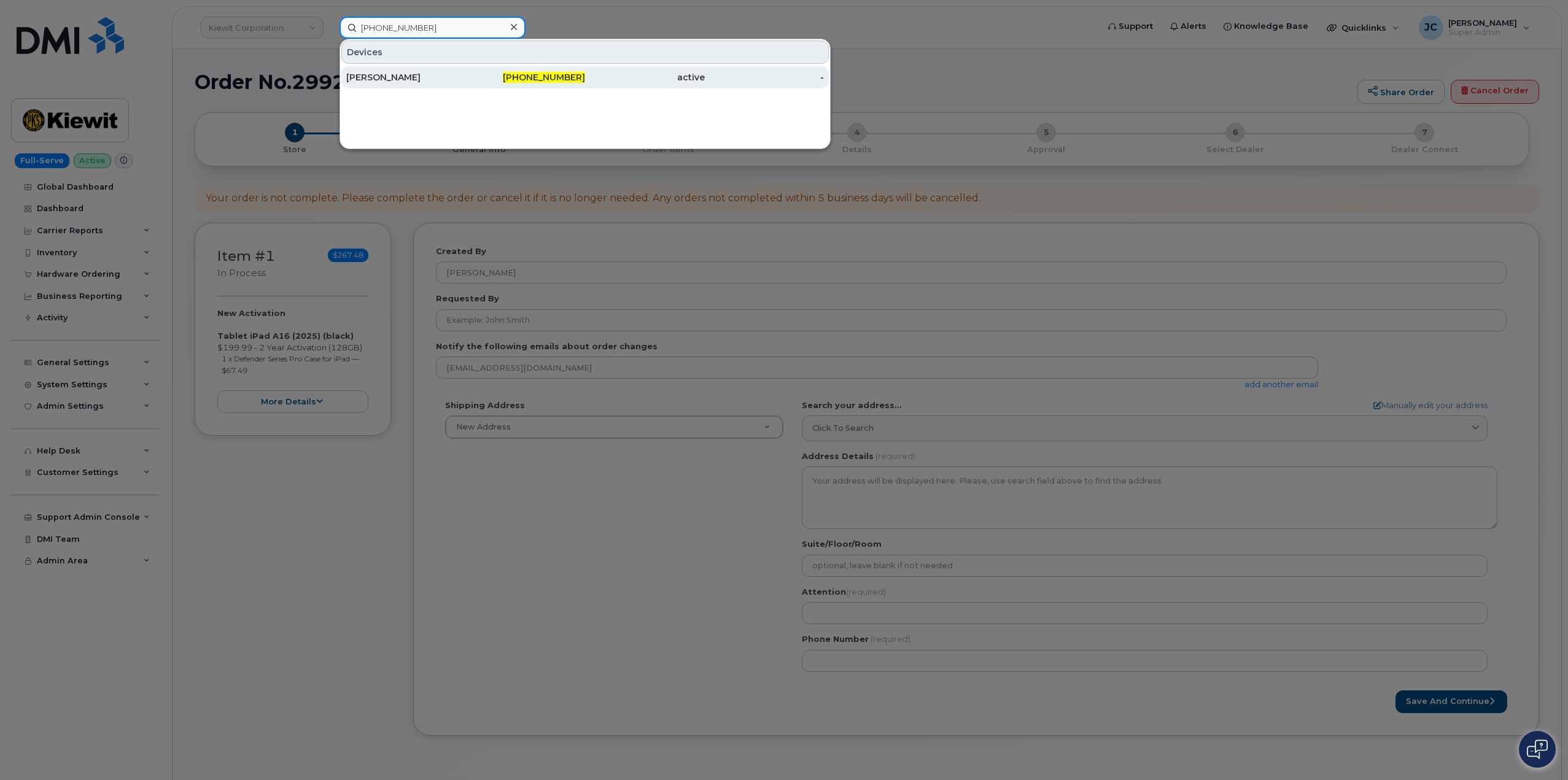
type input "[PHONE_NUMBER]"
click at [392, 74] on div "[PERSON_NAME]" at bounding box center [406, 77] width 119 height 13
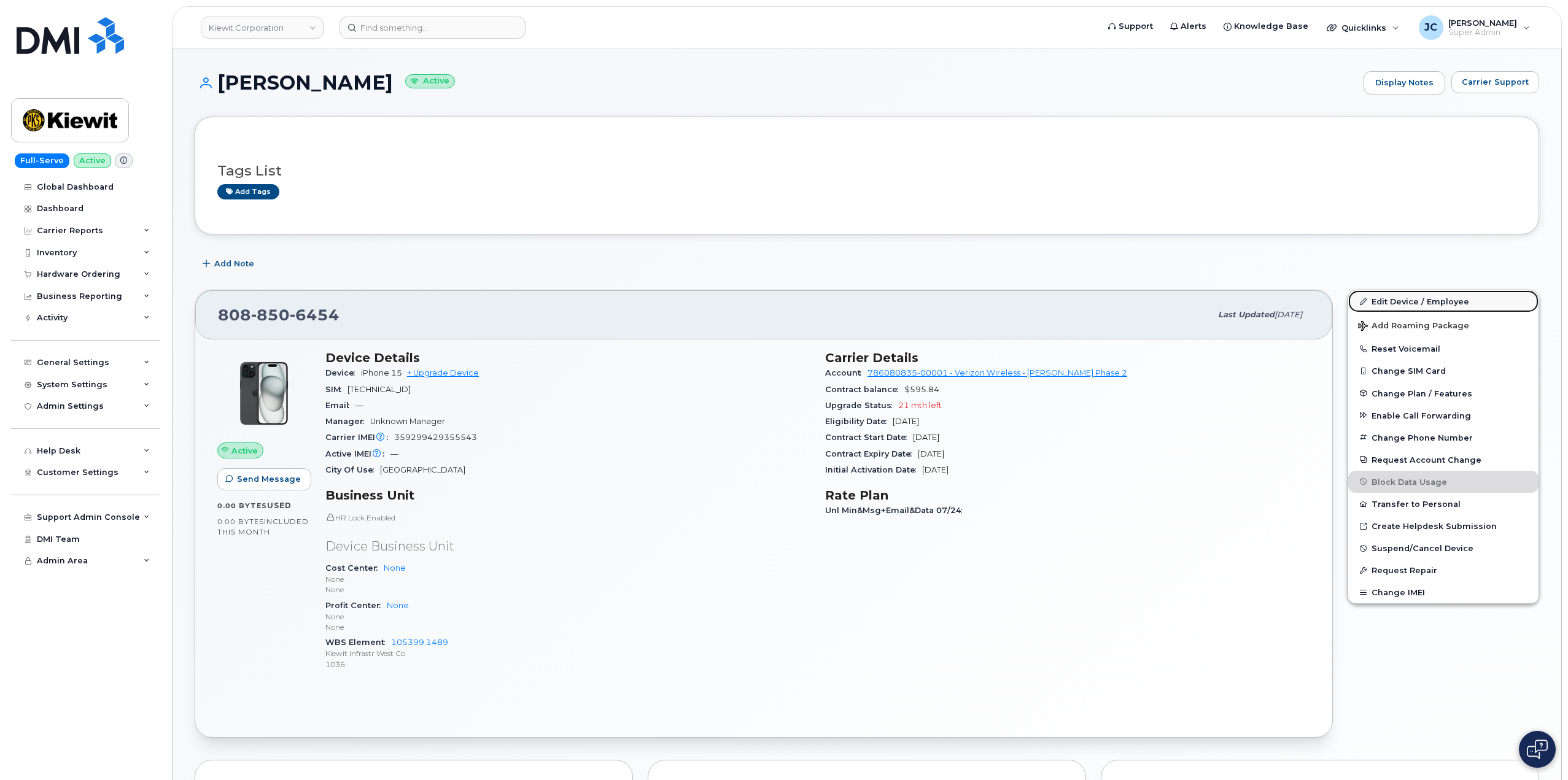
click at [1393, 302] on link "Edit Device / Employee" at bounding box center [1444, 301] width 190 height 23
click at [1451, 299] on link "Edit Device / Employee" at bounding box center [1444, 301] width 190 height 23
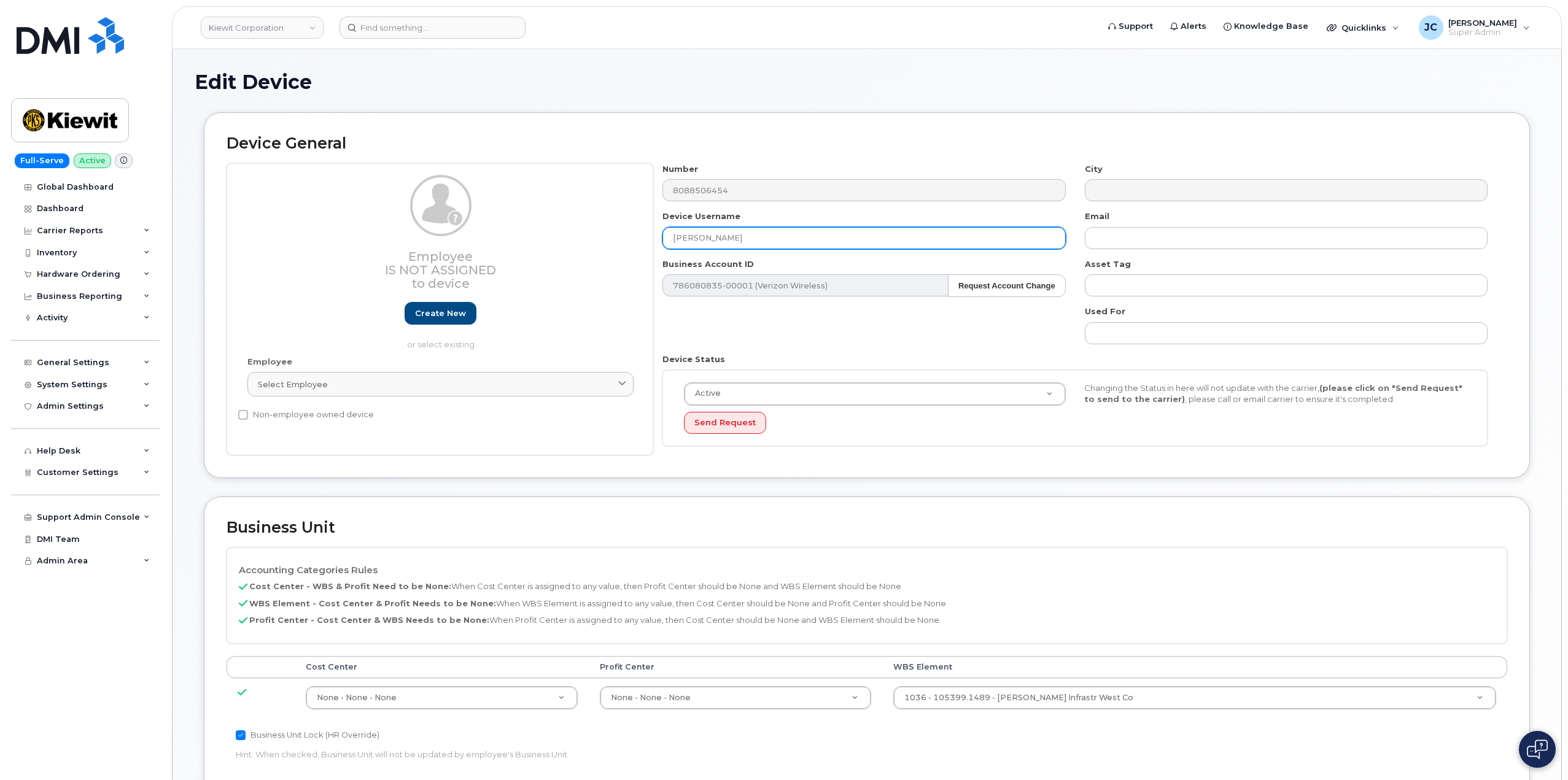
drag, startPoint x: 750, startPoint y: 240, endPoint x: 644, endPoint y: 253, distance: 106.8
click at [644, 253] on div "Employee Is not assigned to device Create new or select existing Employee Selec…" at bounding box center [866, 309] width 1281 height 293
paste input "[PERSON_NAME]"
type input "[PERSON_NAME]"
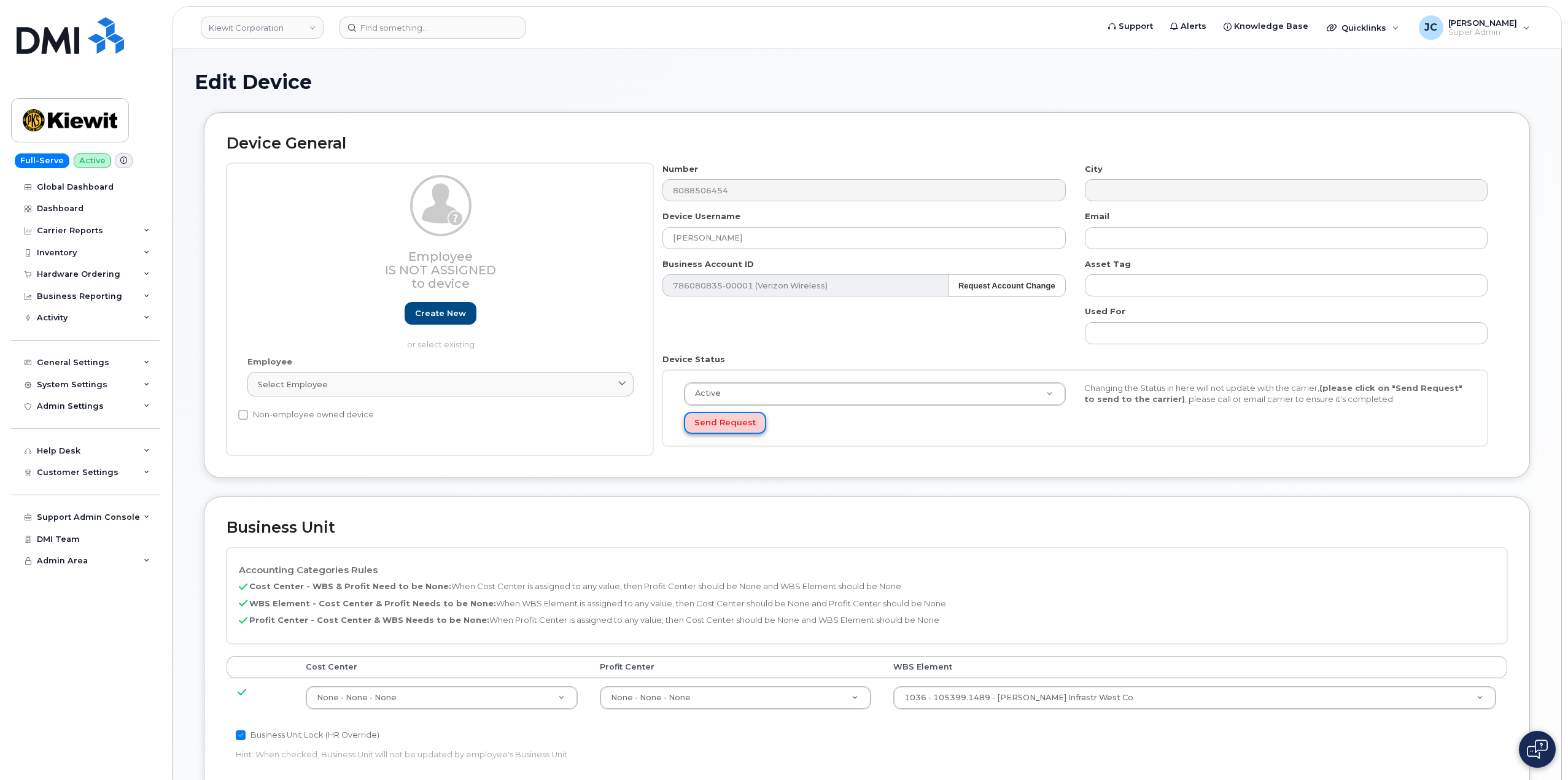
click at [727, 424] on button "Send Request" at bounding box center [725, 423] width 82 height 23
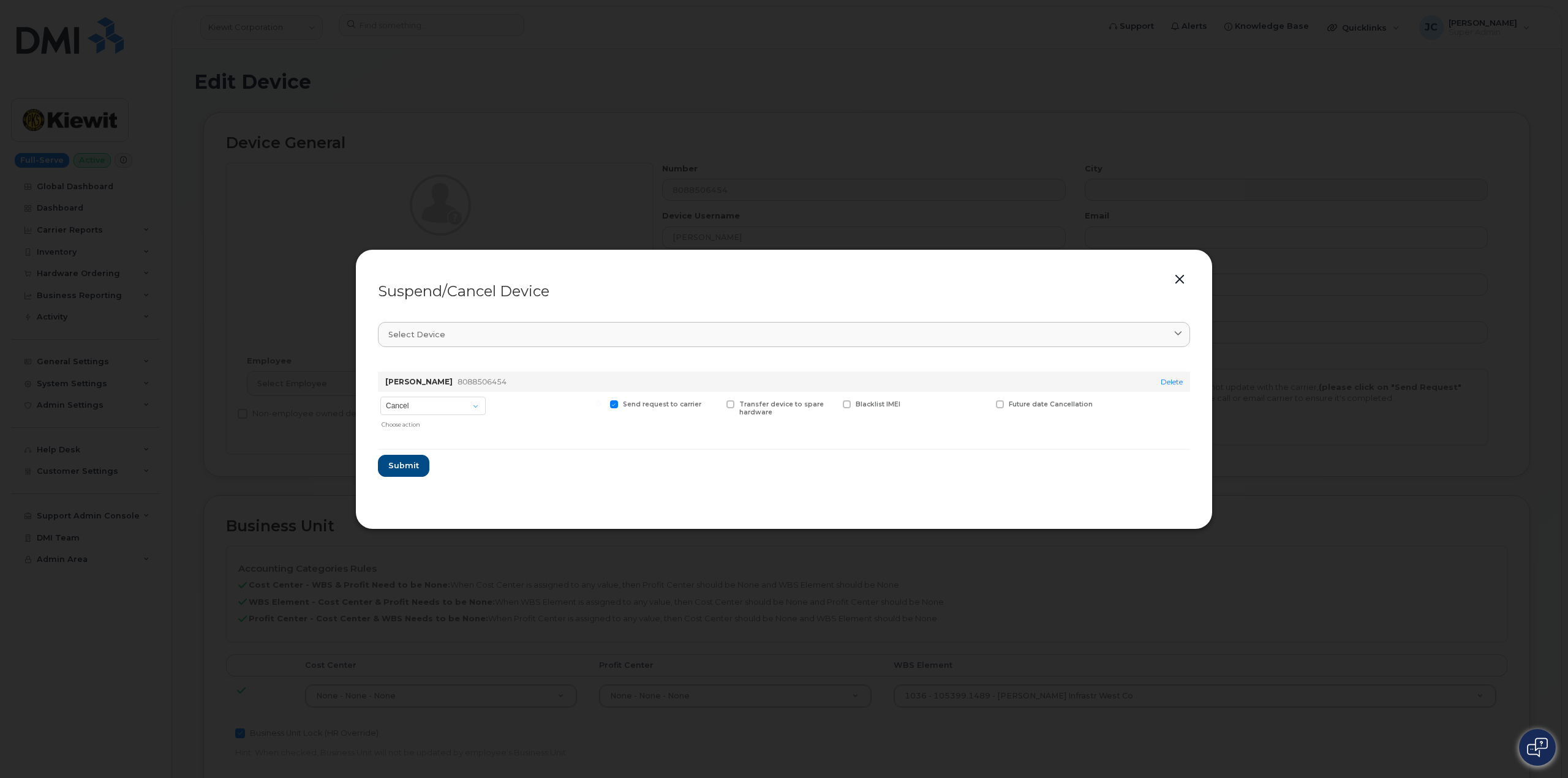
click at [1181, 274] on button "button" at bounding box center [1179, 280] width 19 height 18
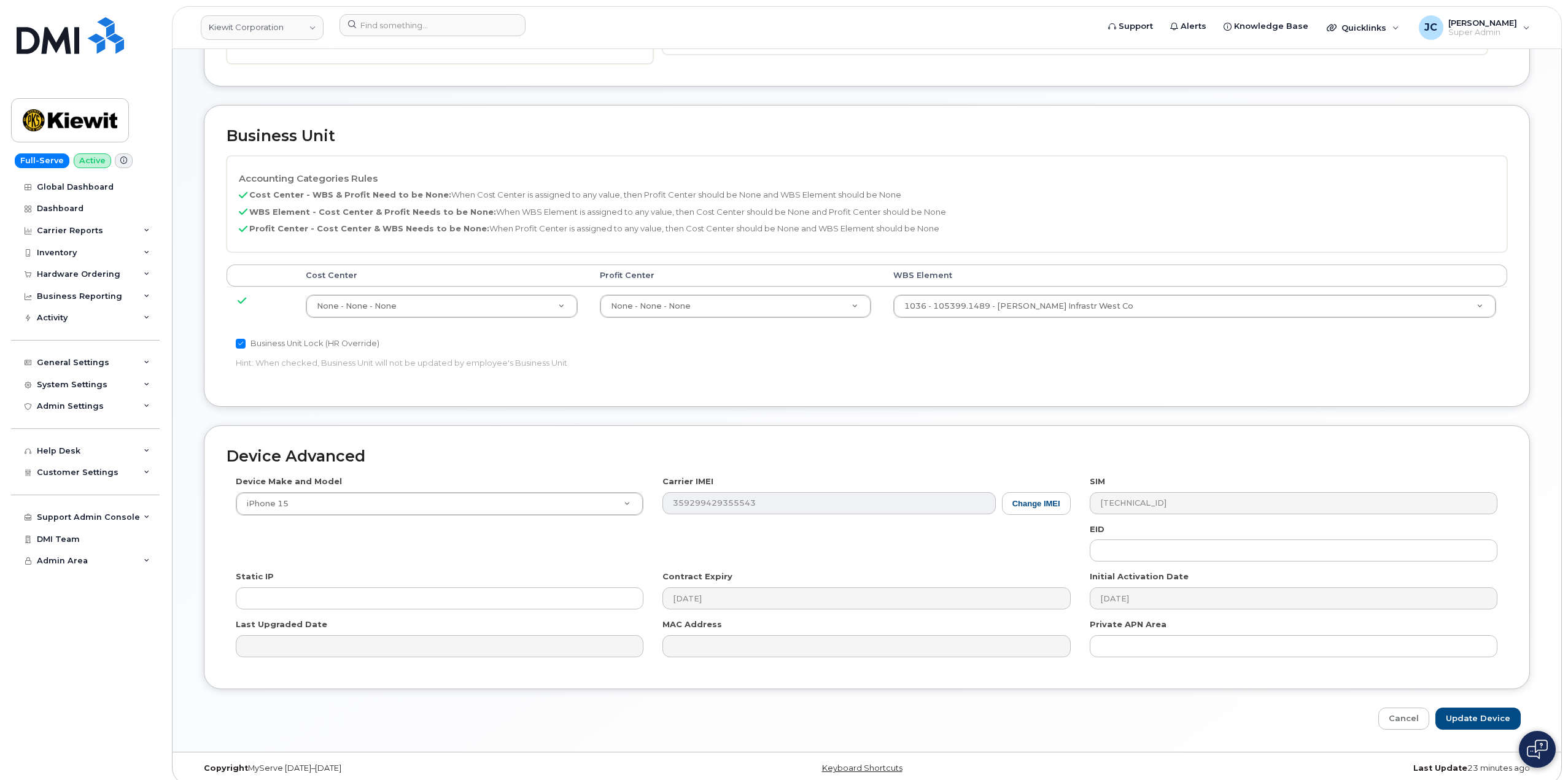
scroll to position [403, 0]
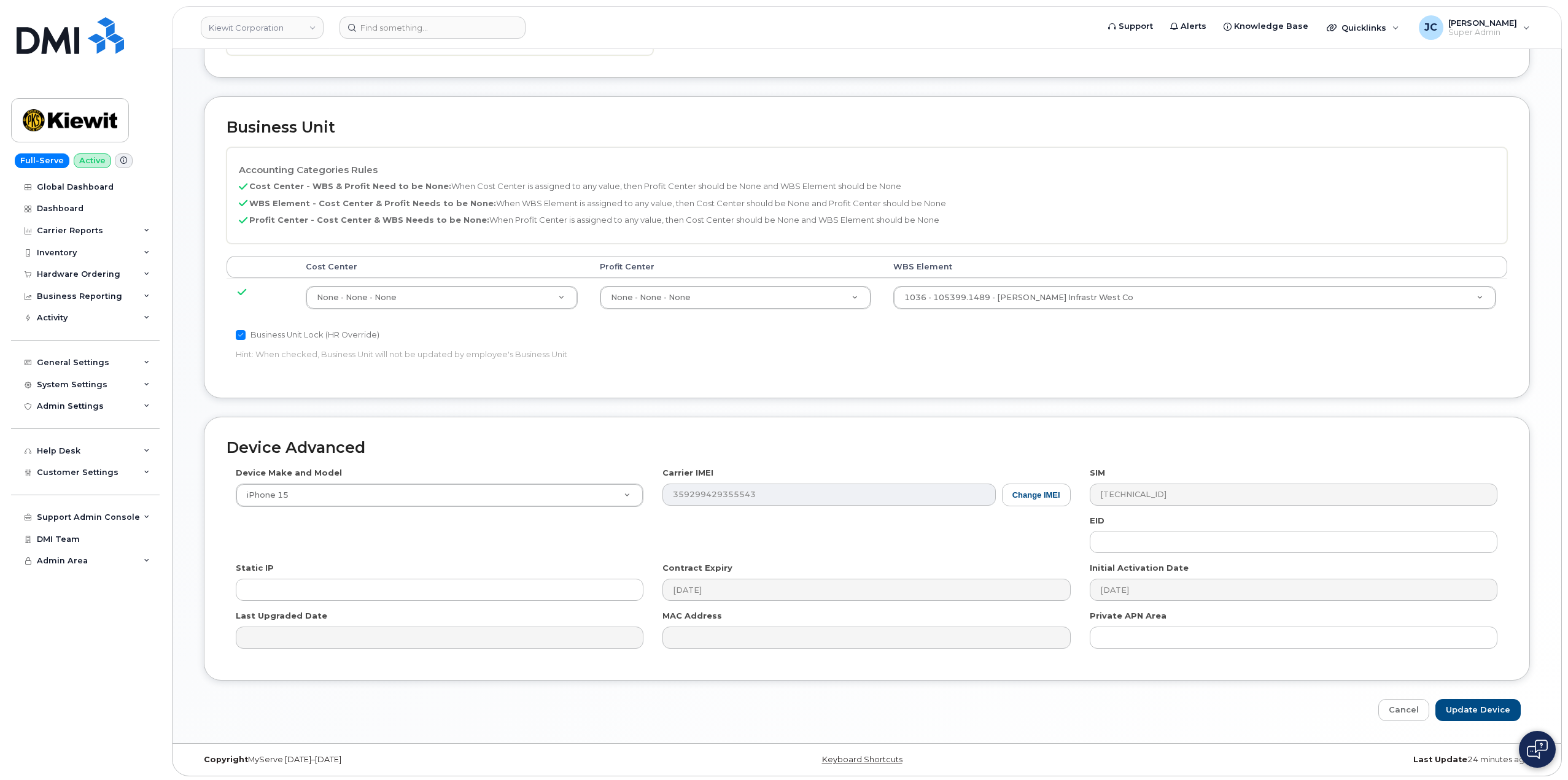
scroll to position [403, 0]
